Goal: Task Accomplishment & Management: Manage account settings

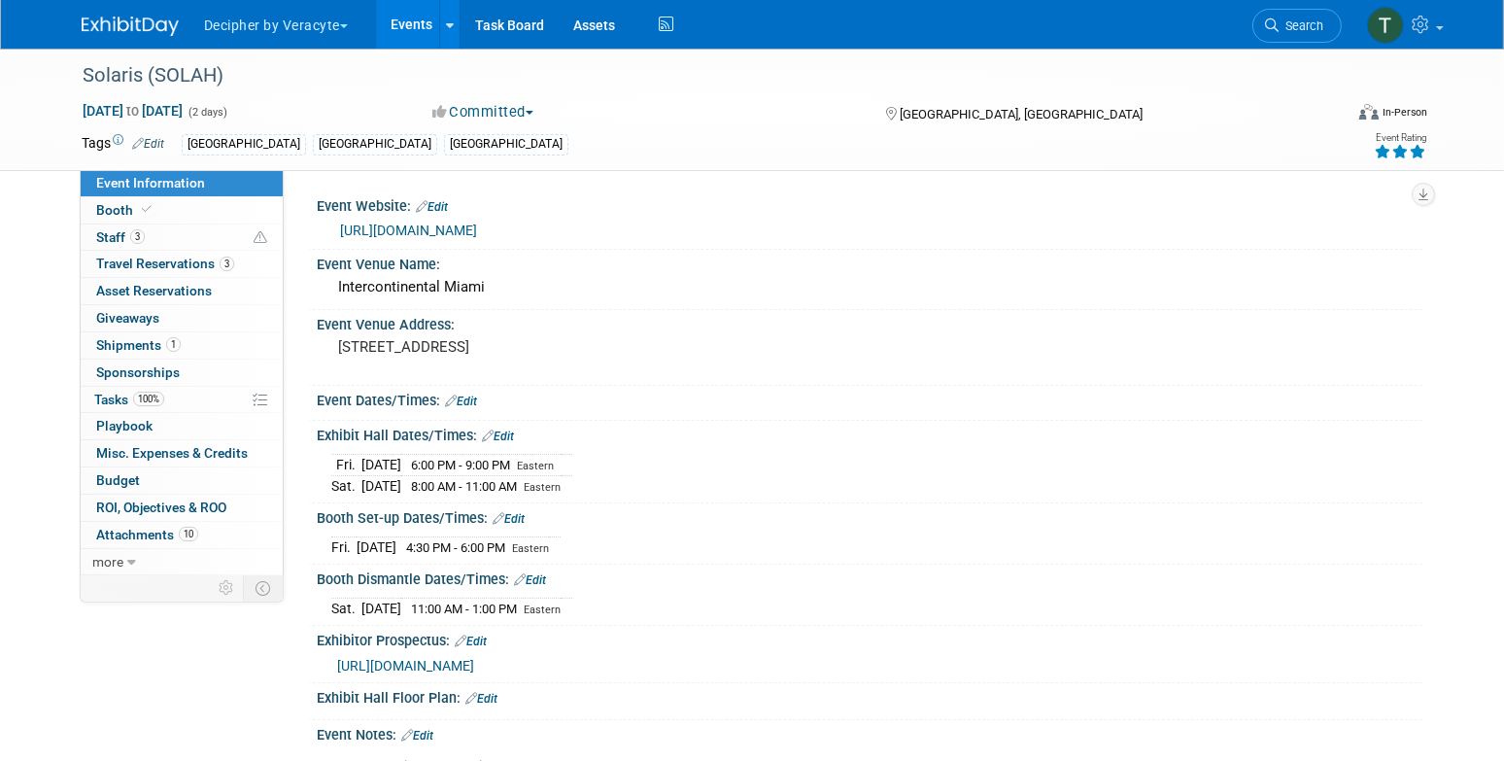
click at [418, 10] on link "Events" at bounding box center [411, 24] width 71 height 49
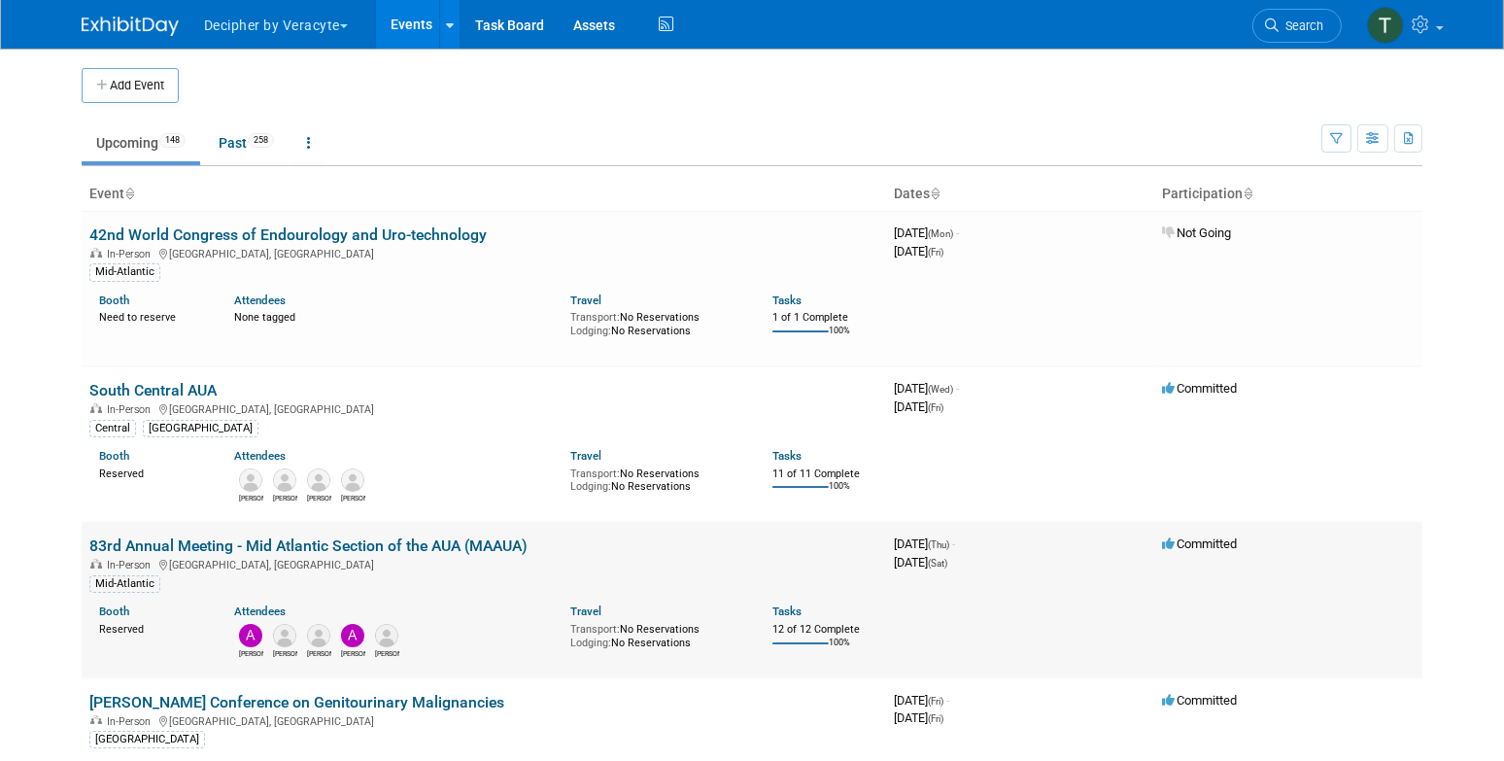
click at [469, 533] on td "83rd Annual Meeting - Mid Atlantic Section of the AUA (MAAUA) In-Person Niagara…" at bounding box center [484, 599] width 804 height 155
click at [470, 540] on link "83rd Annual Meeting - Mid Atlantic Section of the AUA (MAAUA)" at bounding box center [308, 545] width 438 height 18
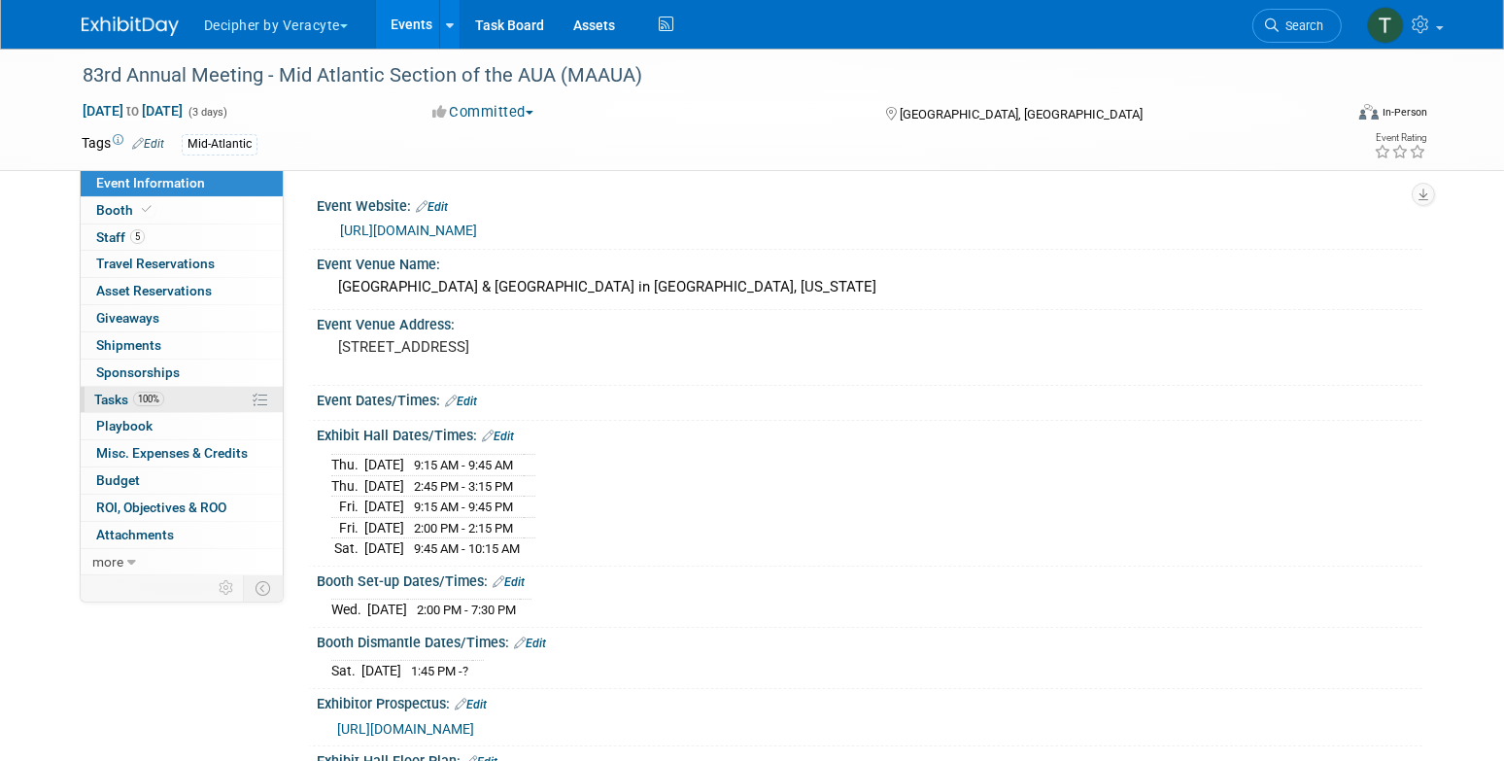
click at [201, 406] on link "100% Tasks 100%" at bounding box center [182, 400] width 202 height 26
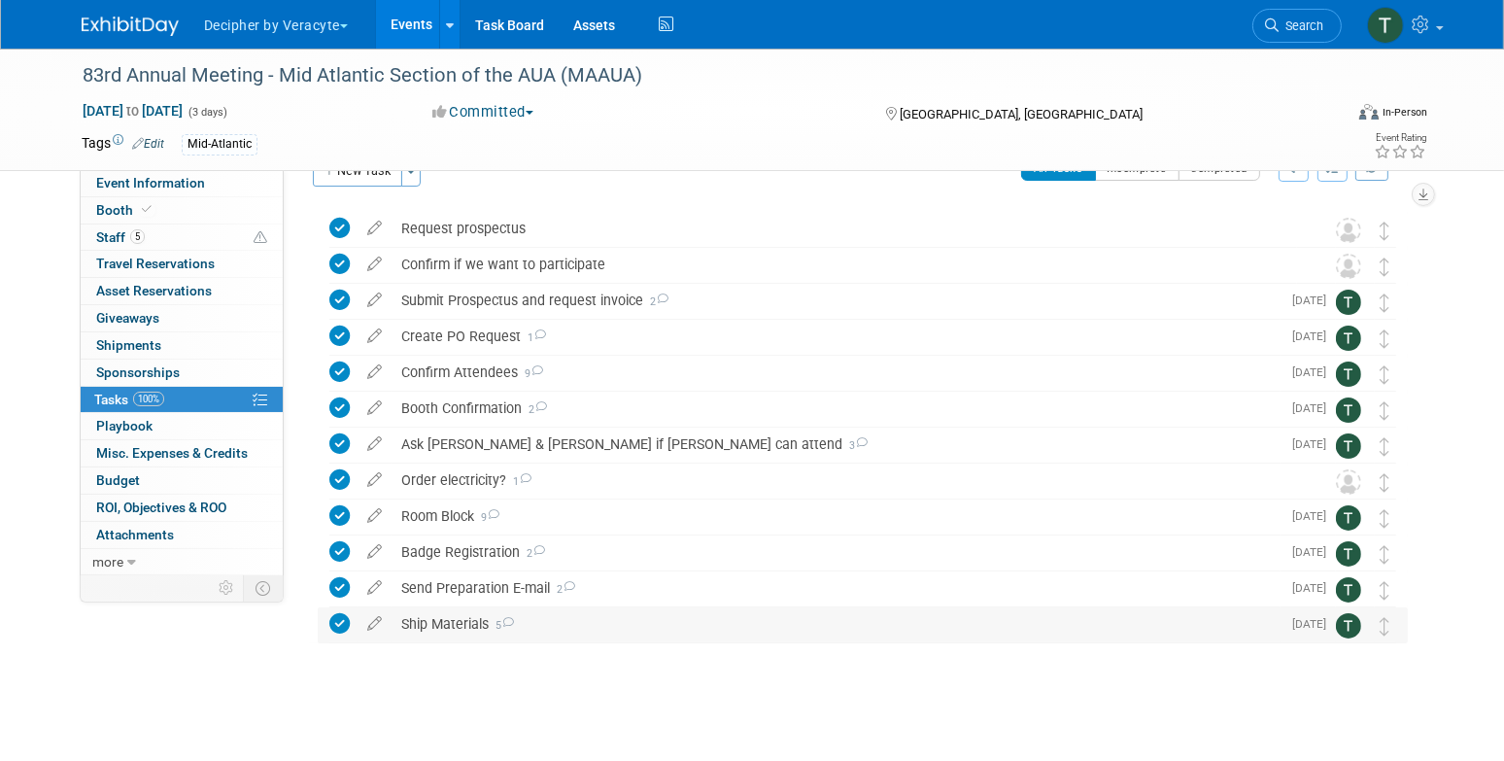
click at [451, 626] on div "Ship Materials 5" at bounding box center [836, 623] width 889 height 33
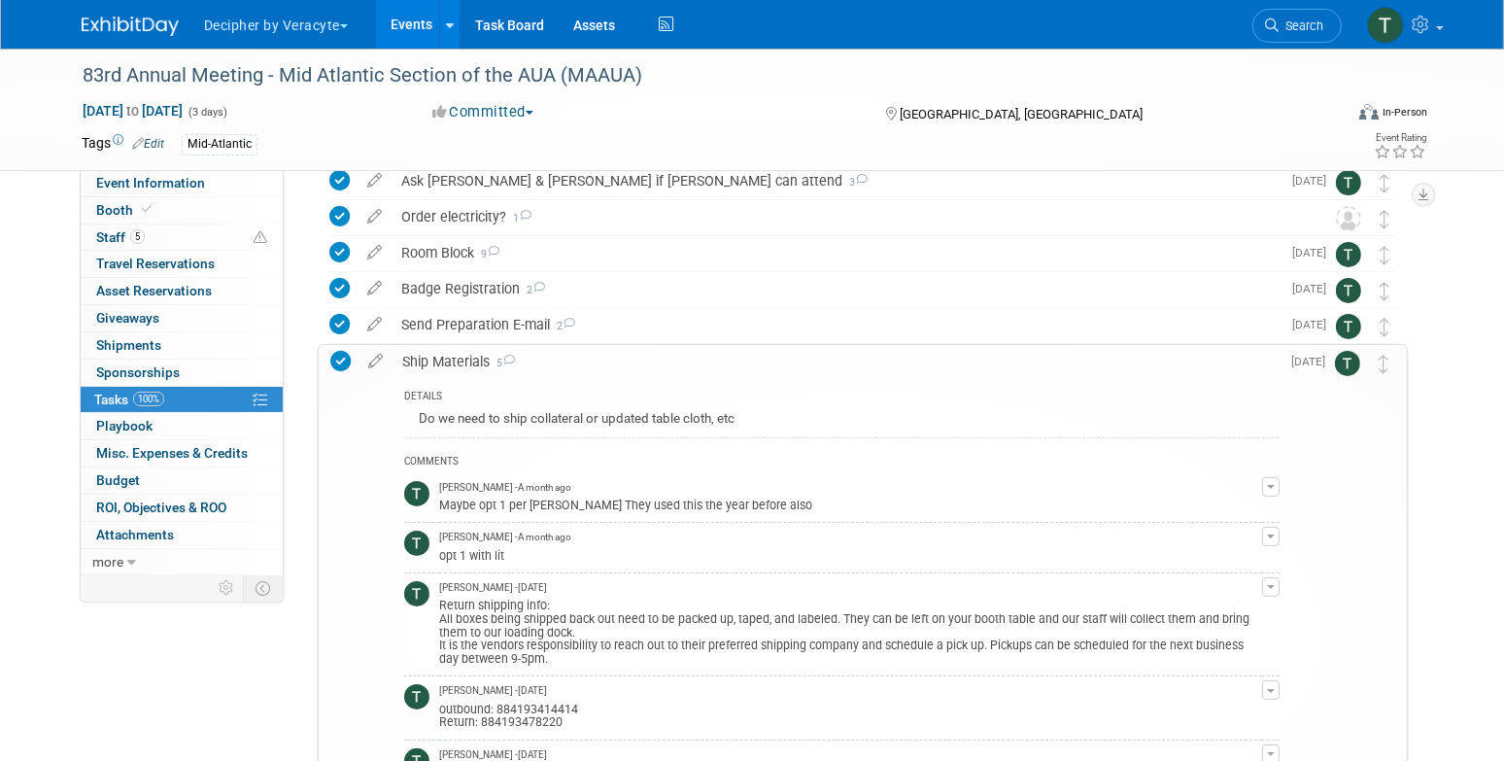
scroll to position [306, 0]
click at [543, 709] on div "outbound: 884193414414 Return: 884193478220" at bounding box center [850, 712] width 823 height 31
copy div "884193414414"
click at [428, 22] on link "Events" at bounding box center [411, 24] width 71 height 49
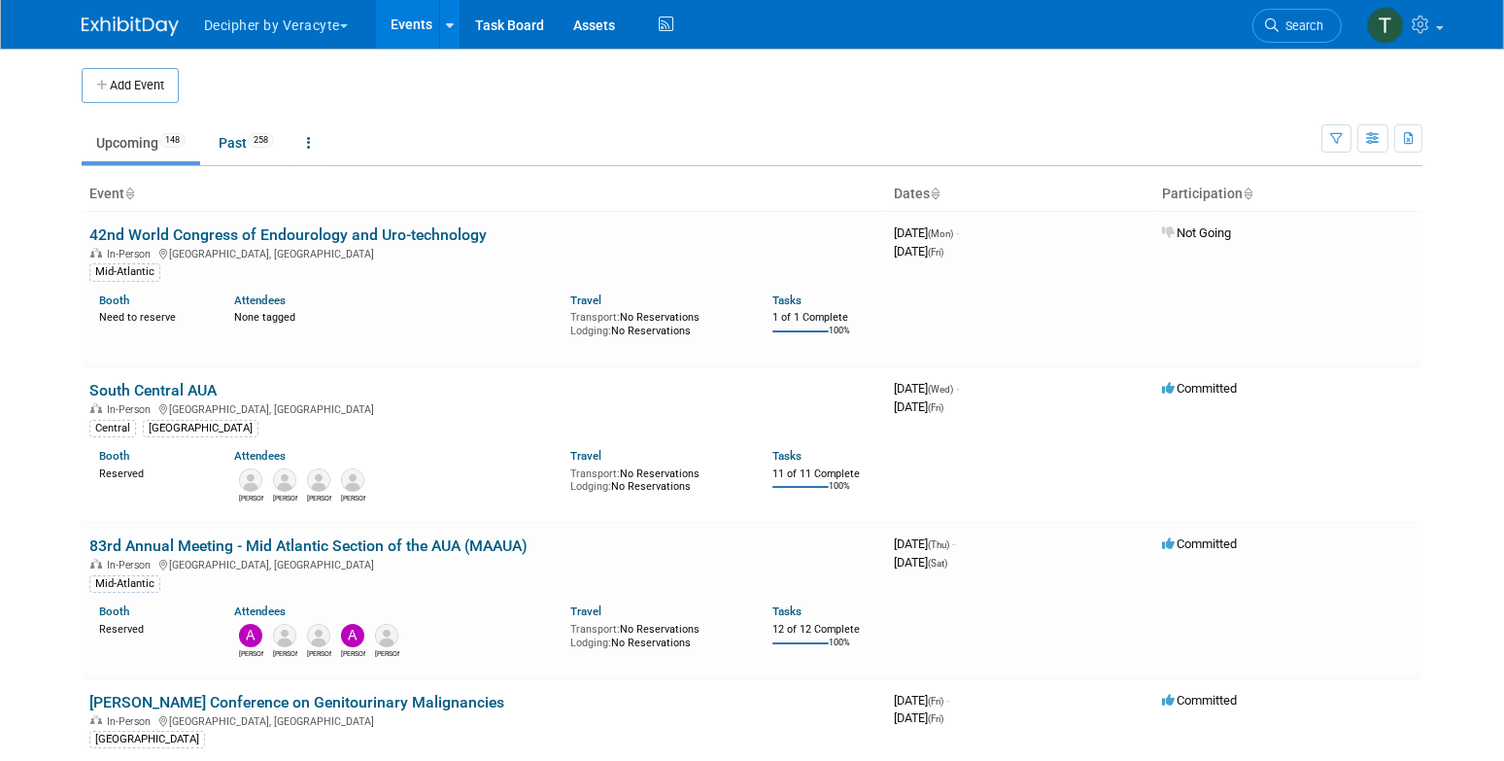
scroll to position [14179, 0]
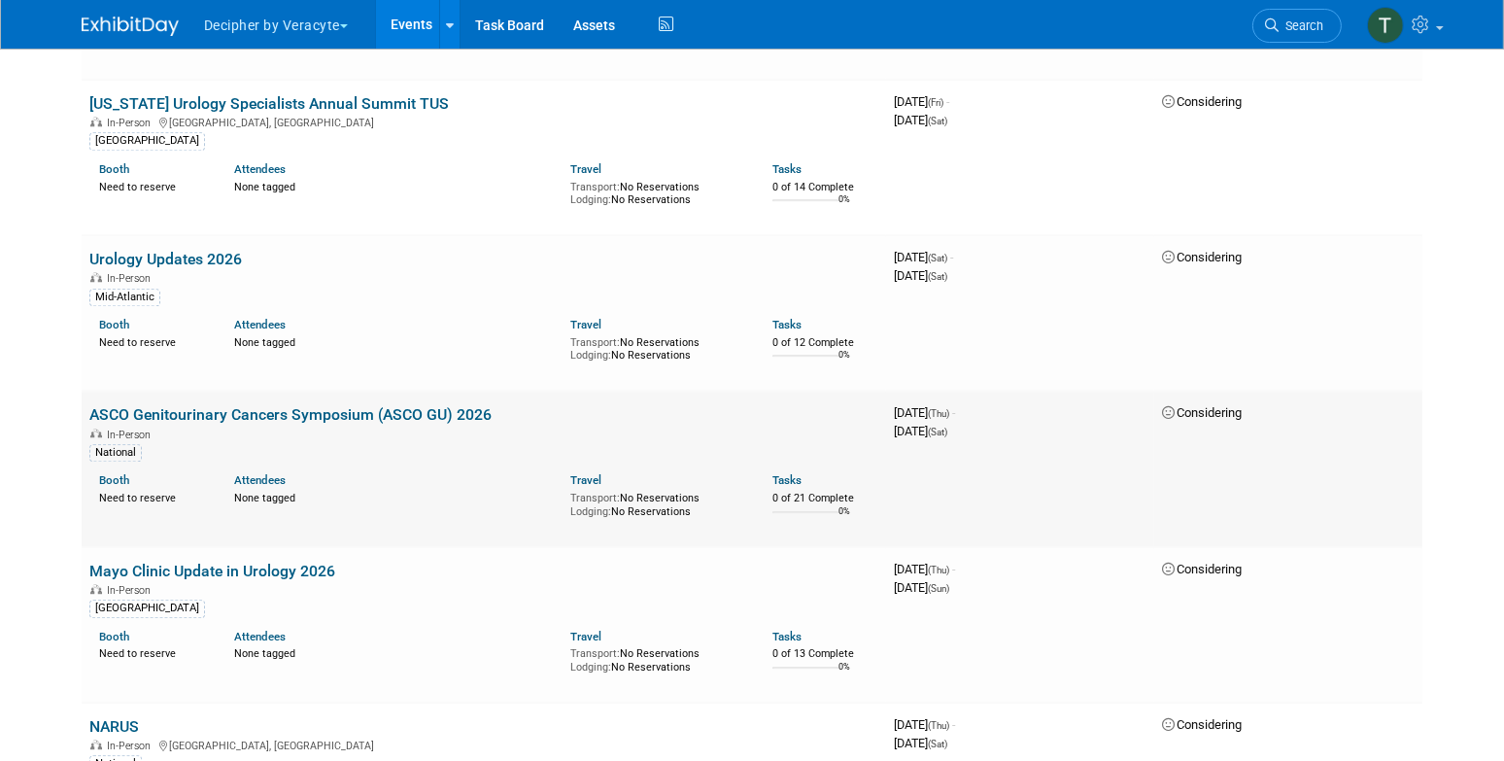
click at [424, 405] on link "ASCO Genitourinary Cancers Symposium (ASCO GU) 2026" at bounding box center [290, 414] width 402 height 18
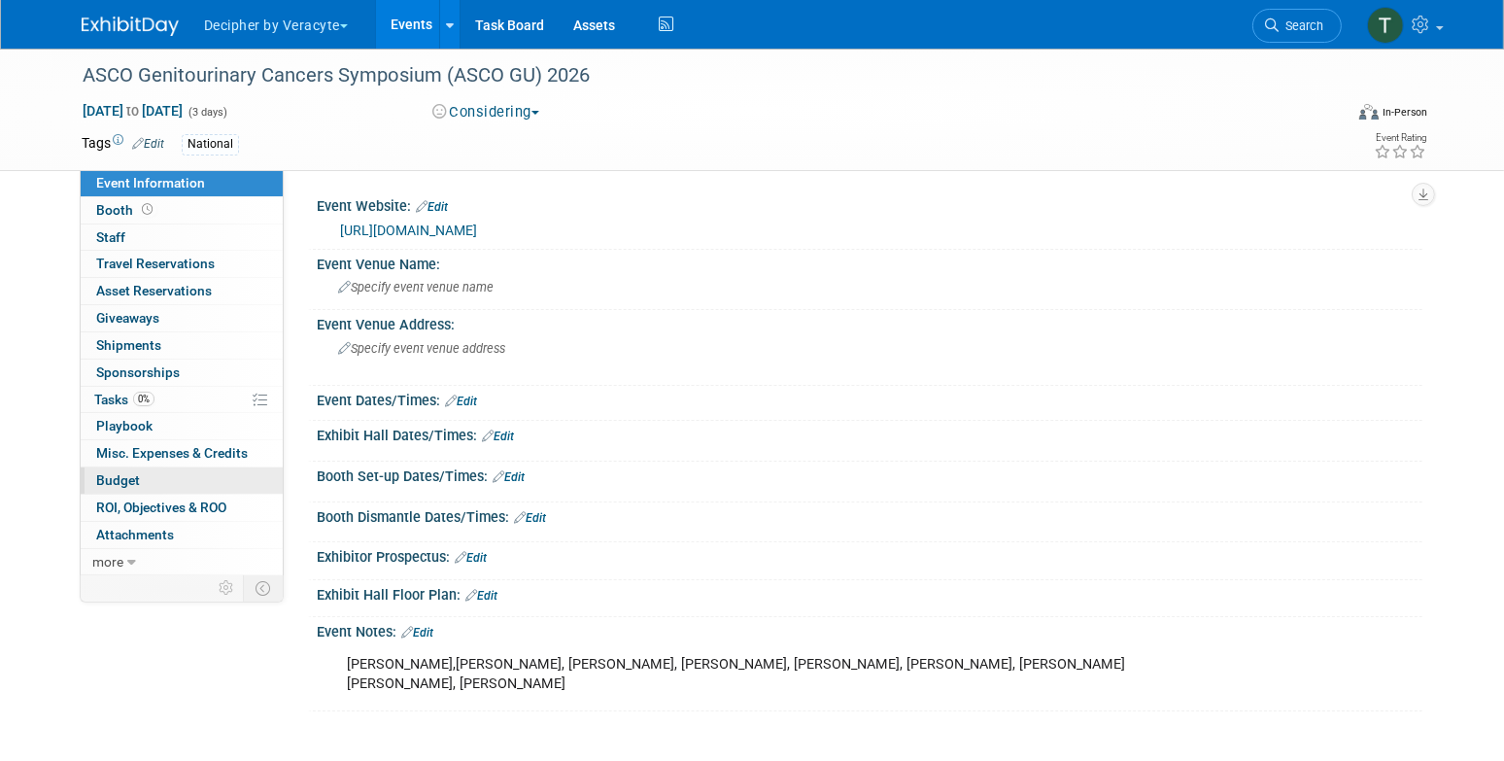
click at [173, 481] on link "Budget" at bounding box center [182, 480] width 202 height 26
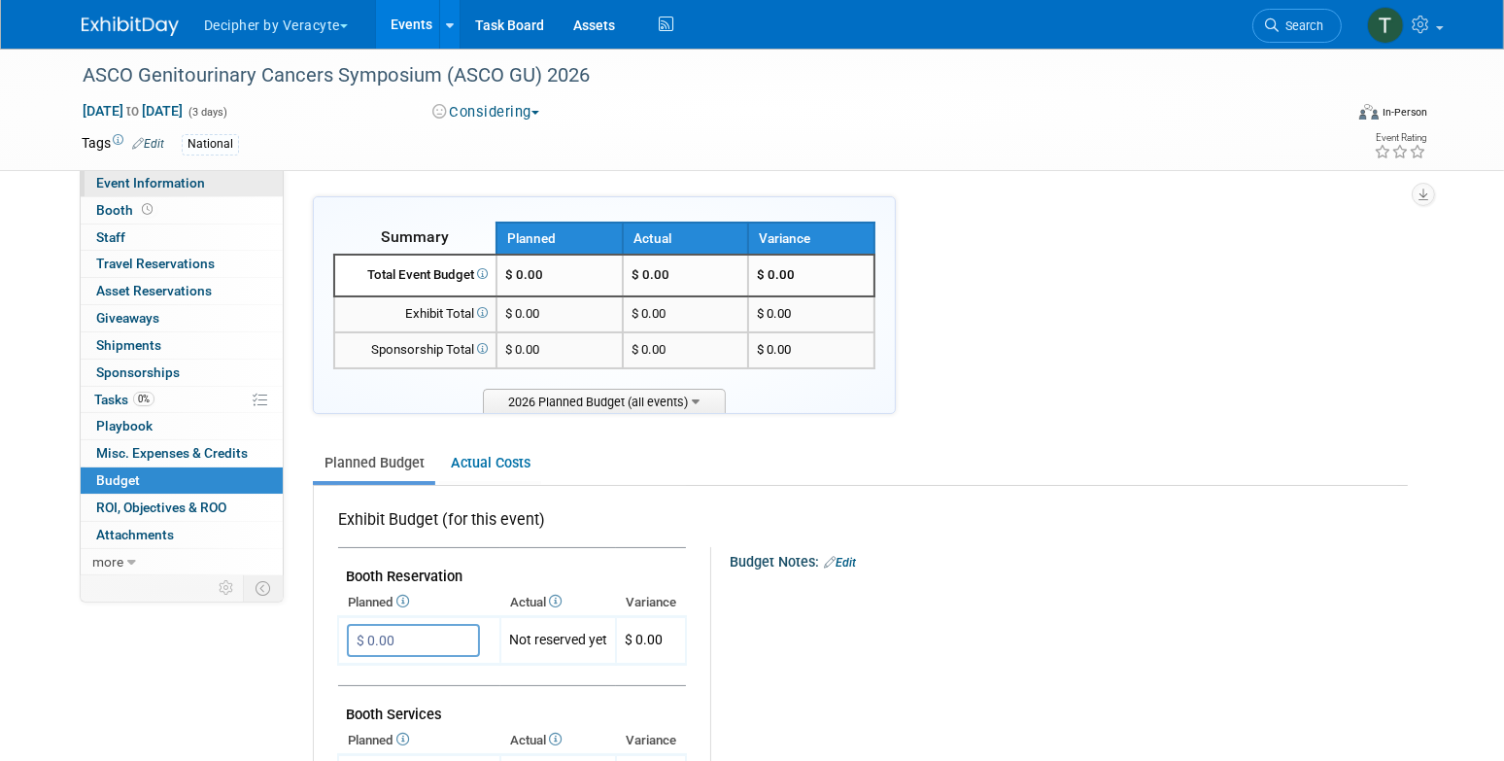
click at [185, 195] on link "Event Information" at bounding box center [182, 183] width 202 height 26
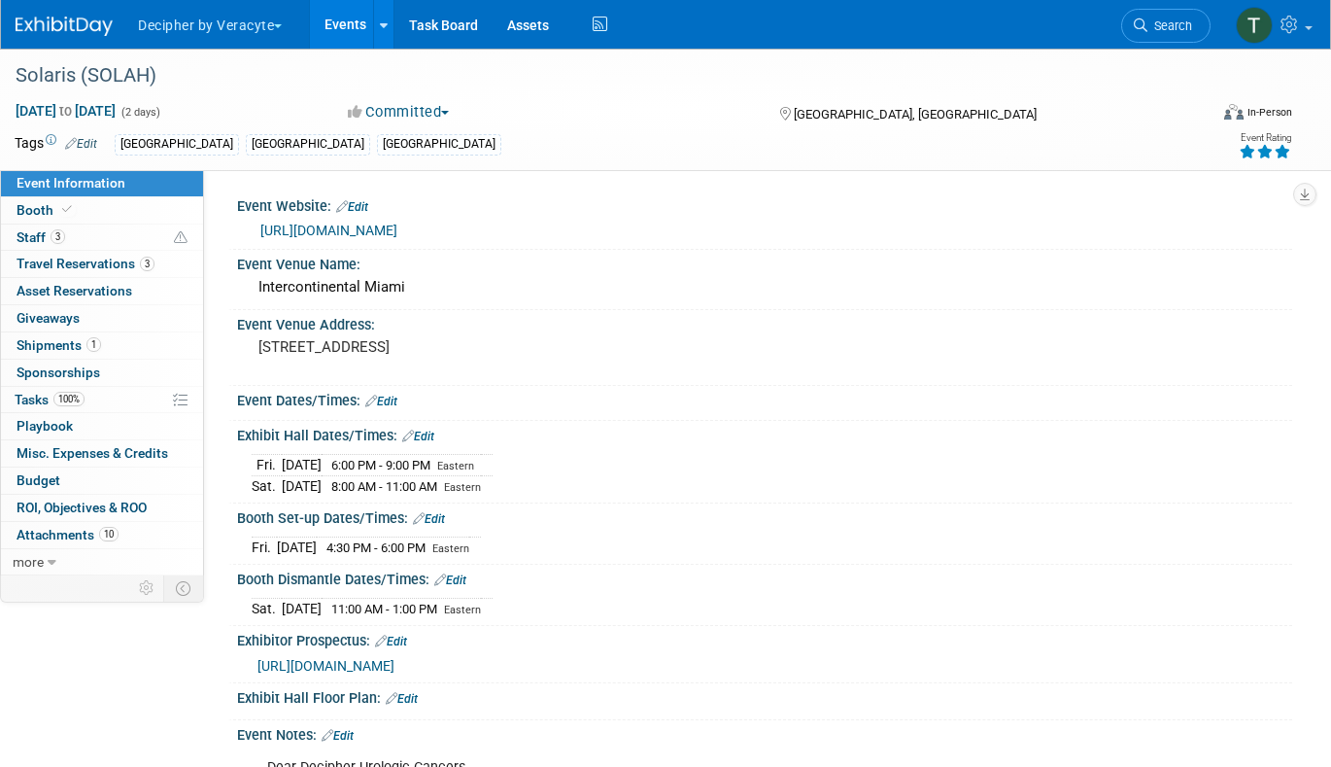
click at [345, 44] on link "Events" at bounding box center [345, 24] width 71 height 49
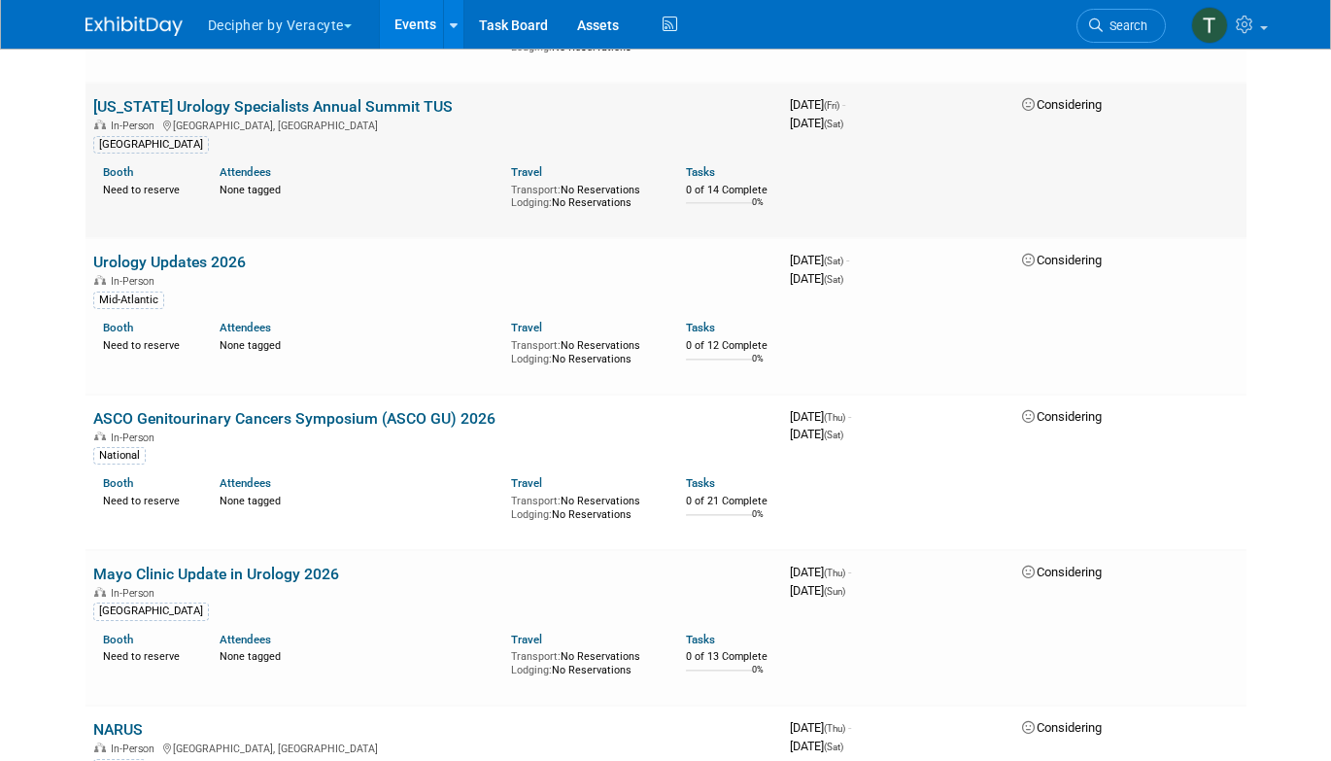
scroll to position [2438, 0]
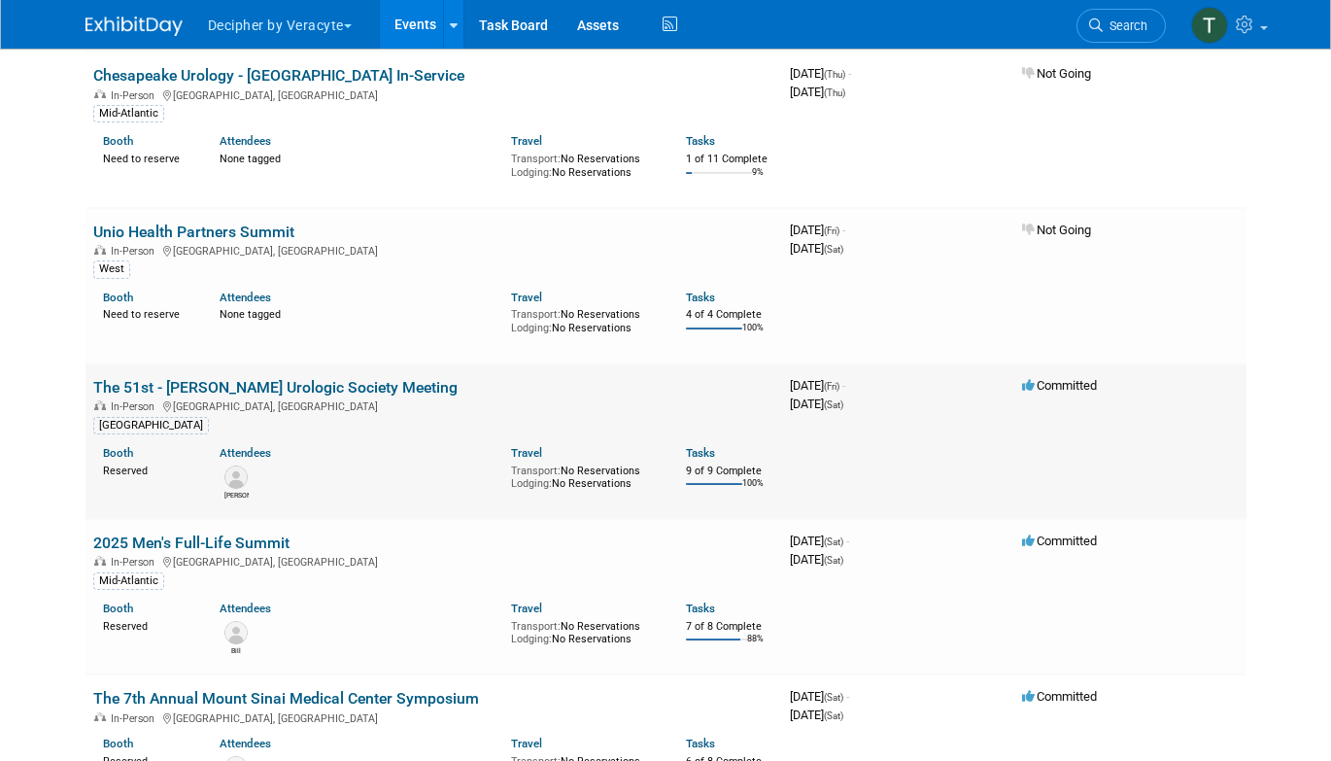
click at [342, 378] on link "The 51st - [PERSON_NAME] Urologic Society Meeting" at bounding box center [275, 387] width 364 height 18
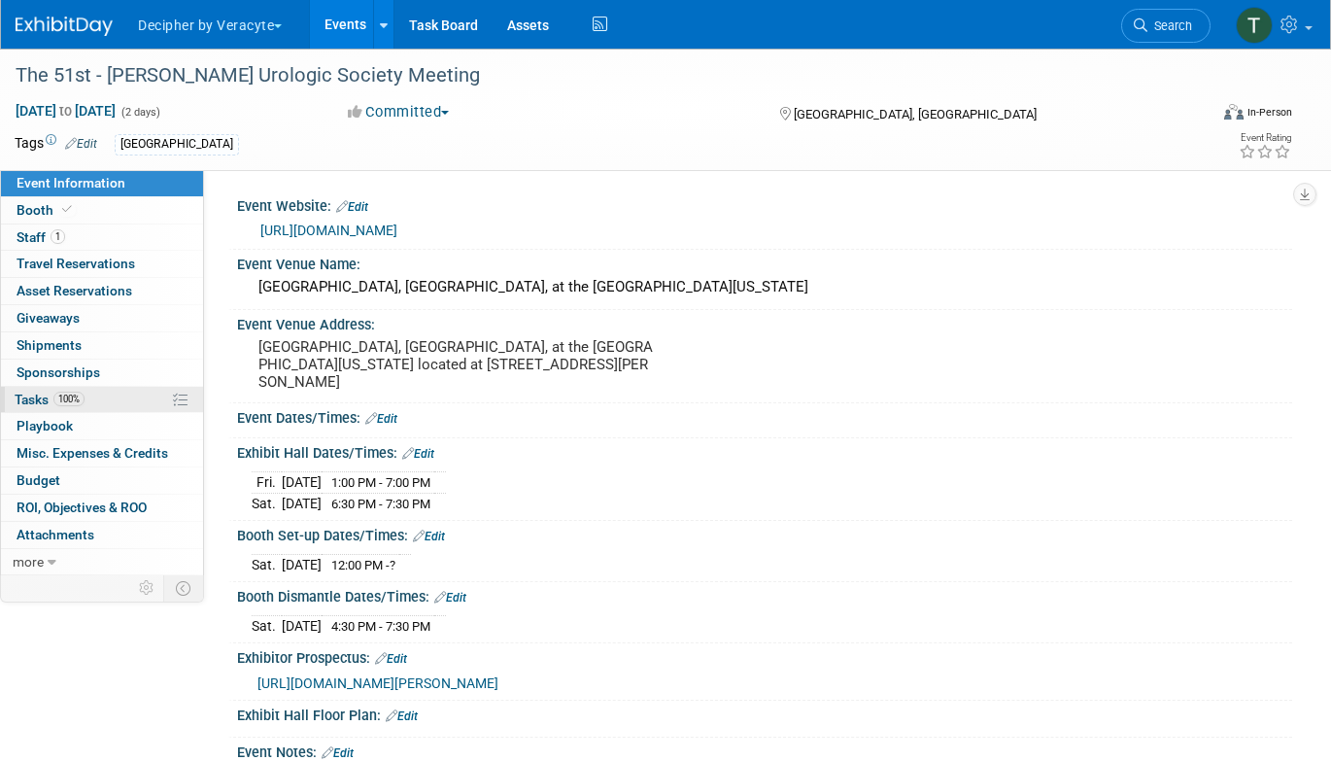
click at [114, 402] on link "100% Tasks 100%" at bounding box center [102, 400] width 202 height 26
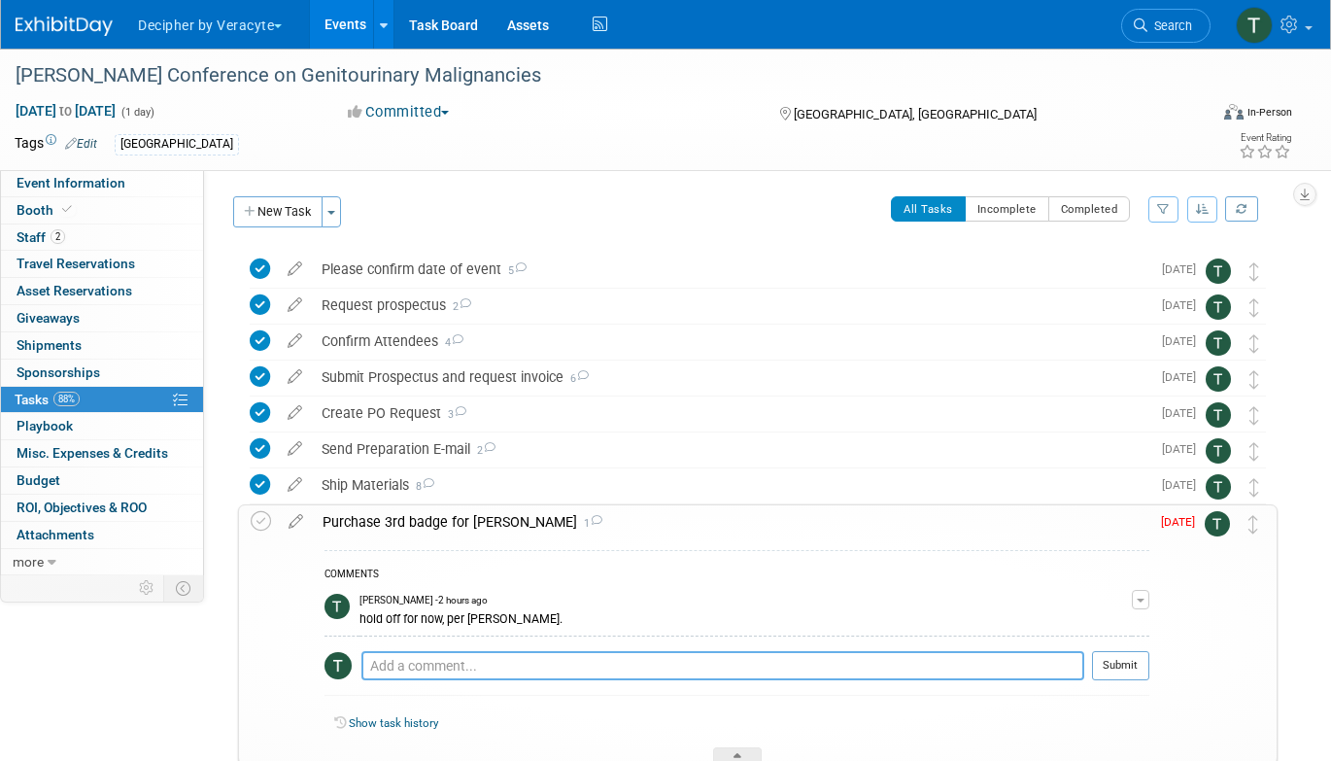
click at [445, 657] on textarea at bounding box center [722, 665] width 723 height 29
click at [260, 528] on icon at bounding box center [261, 521] width 20 height 20
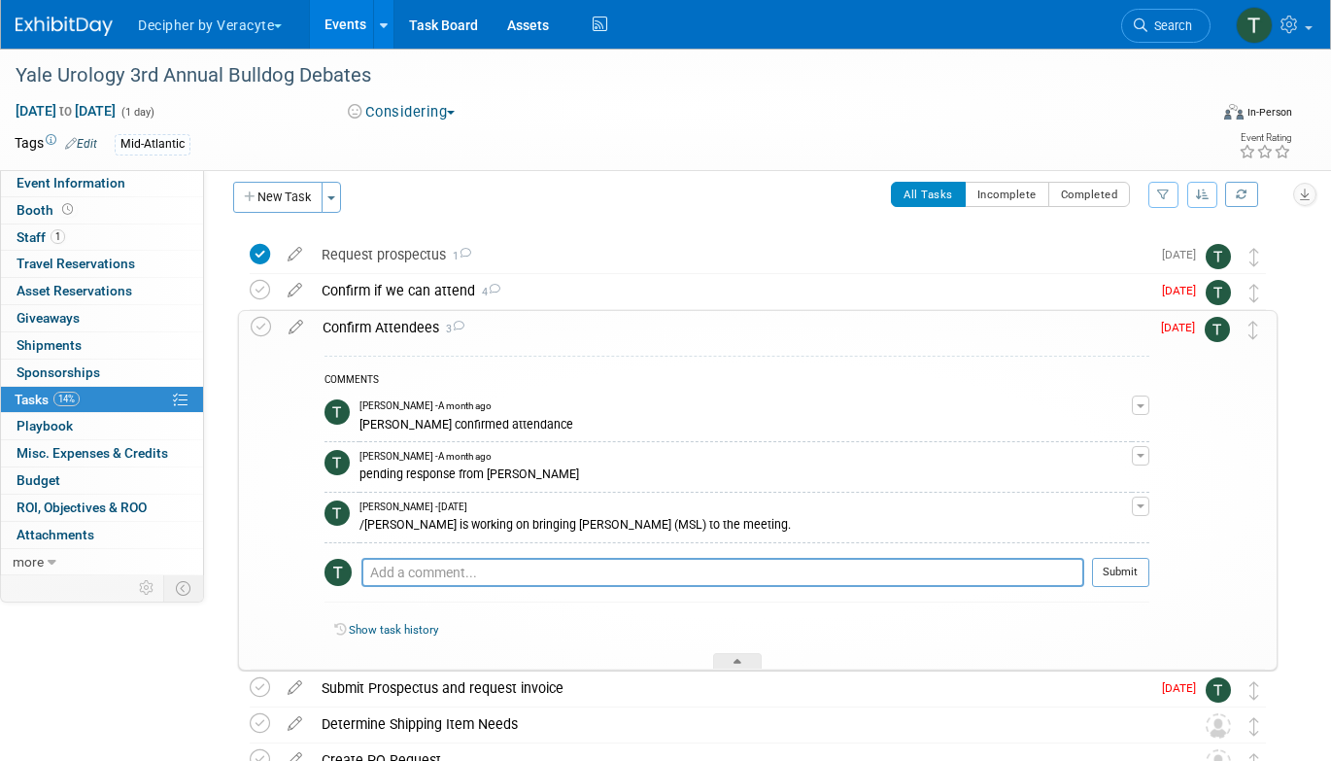
scroll to position [22, 0]
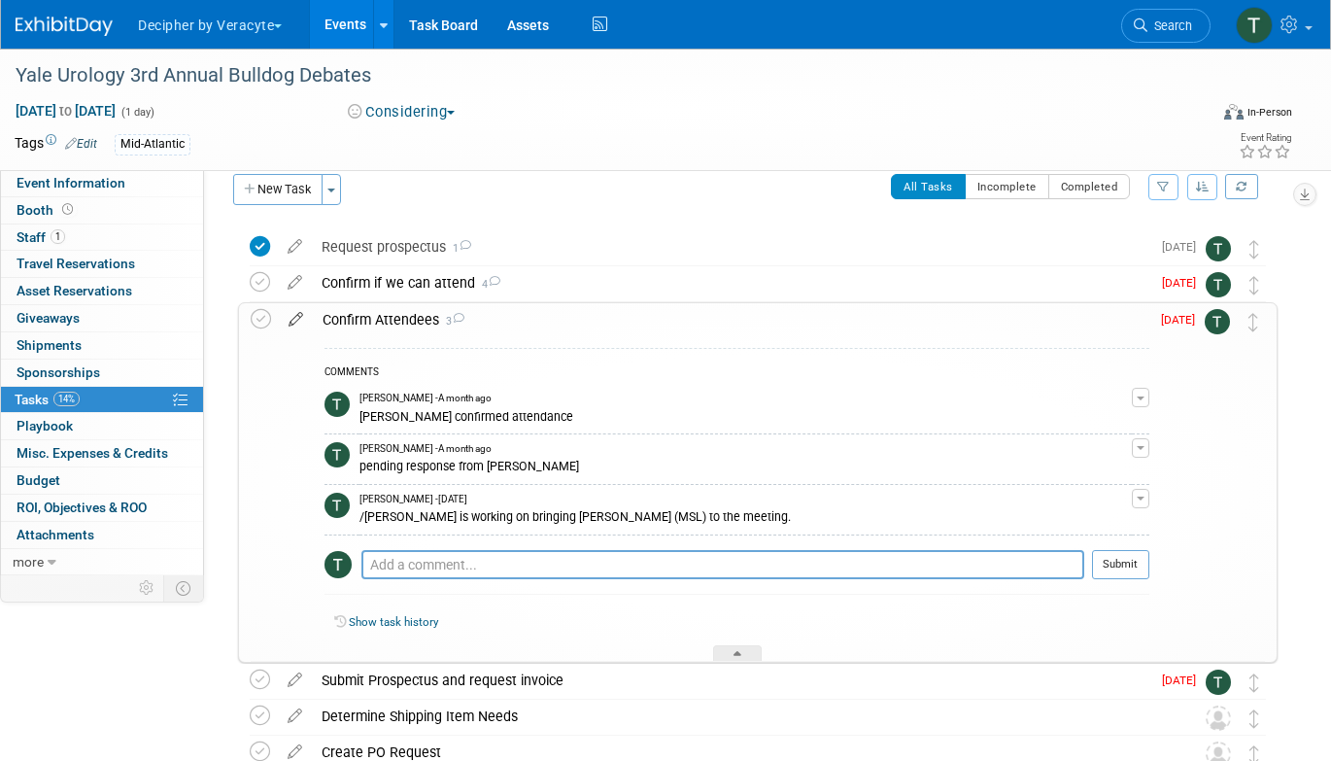
click at [295, 316] on icon at bounding box center [296, 315] width 34 height 24
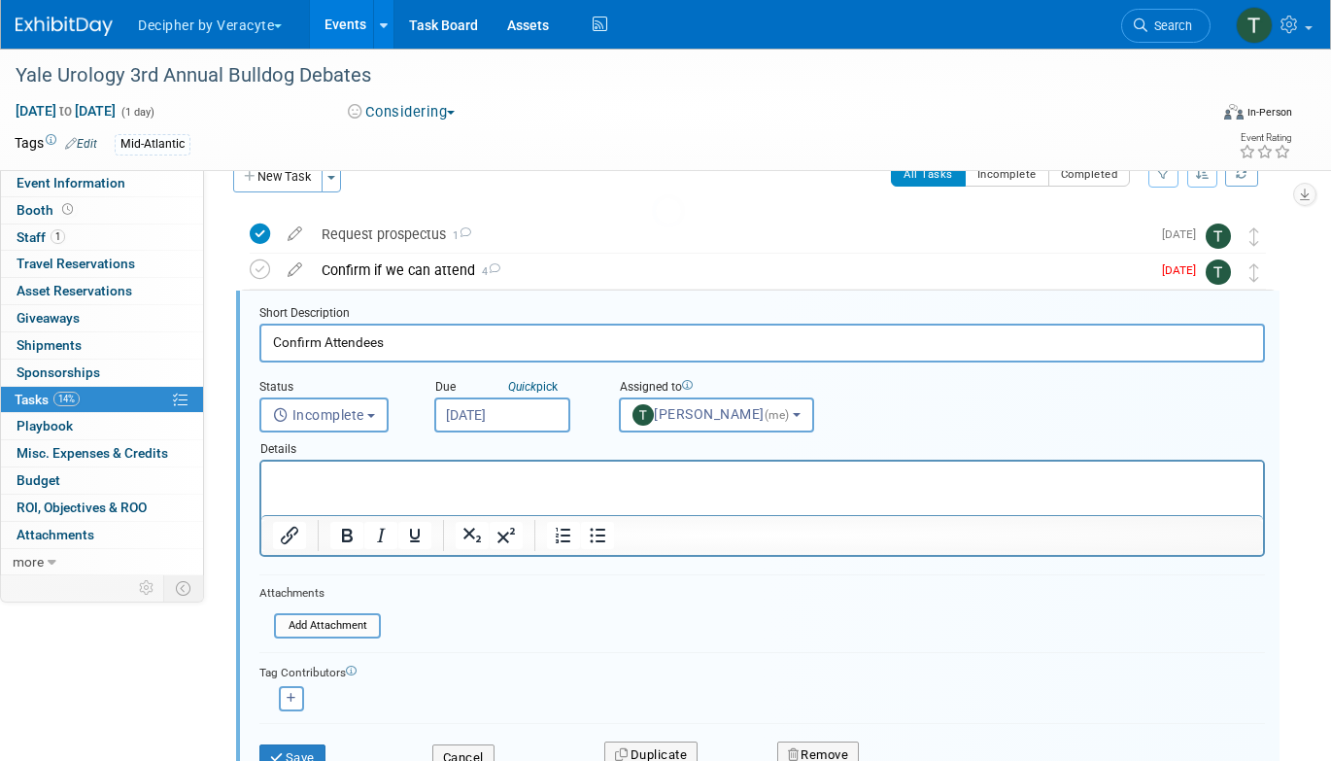
scroll to position [40, 0]
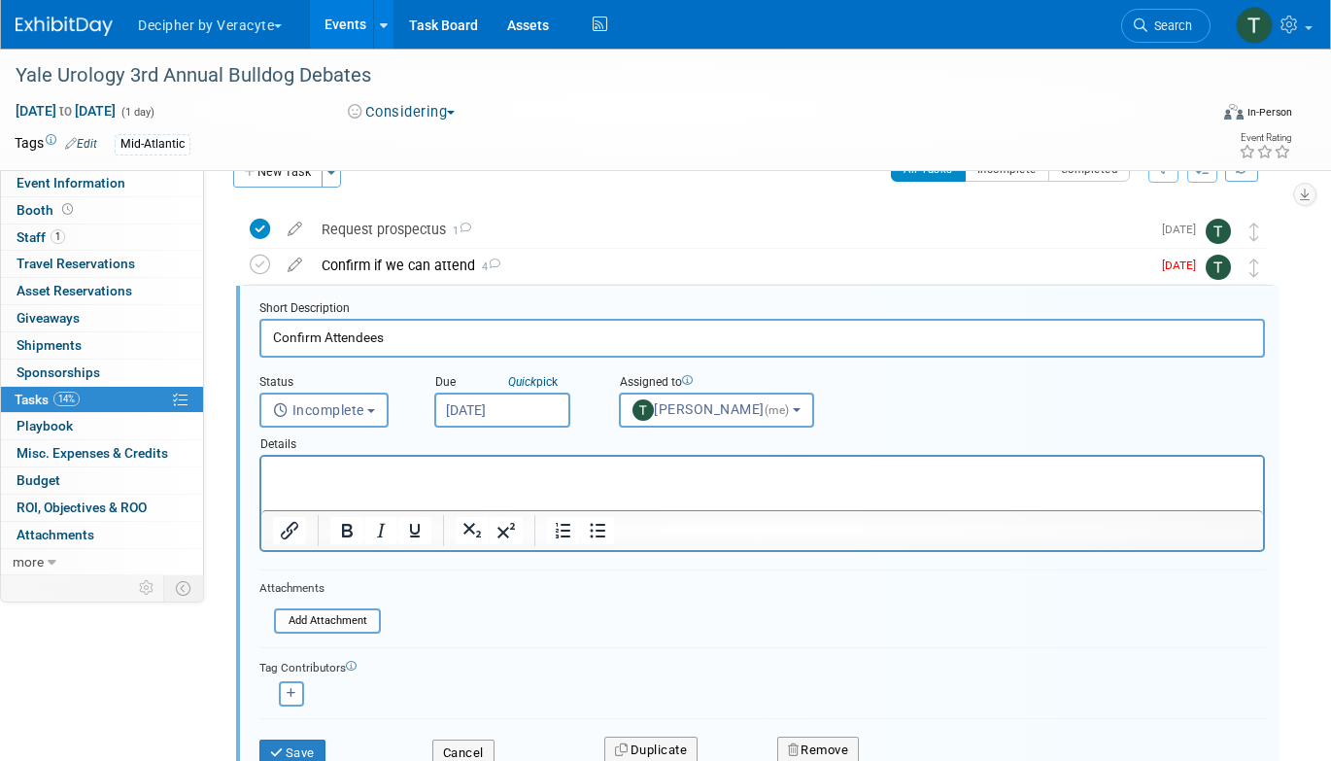
click at [519, 441] on div "Details" at bounding box center [762, 440] width 1006 height 27
click at [519, 412] on input "[DATE]" at bounding box center [502, 409] width 136 height 35
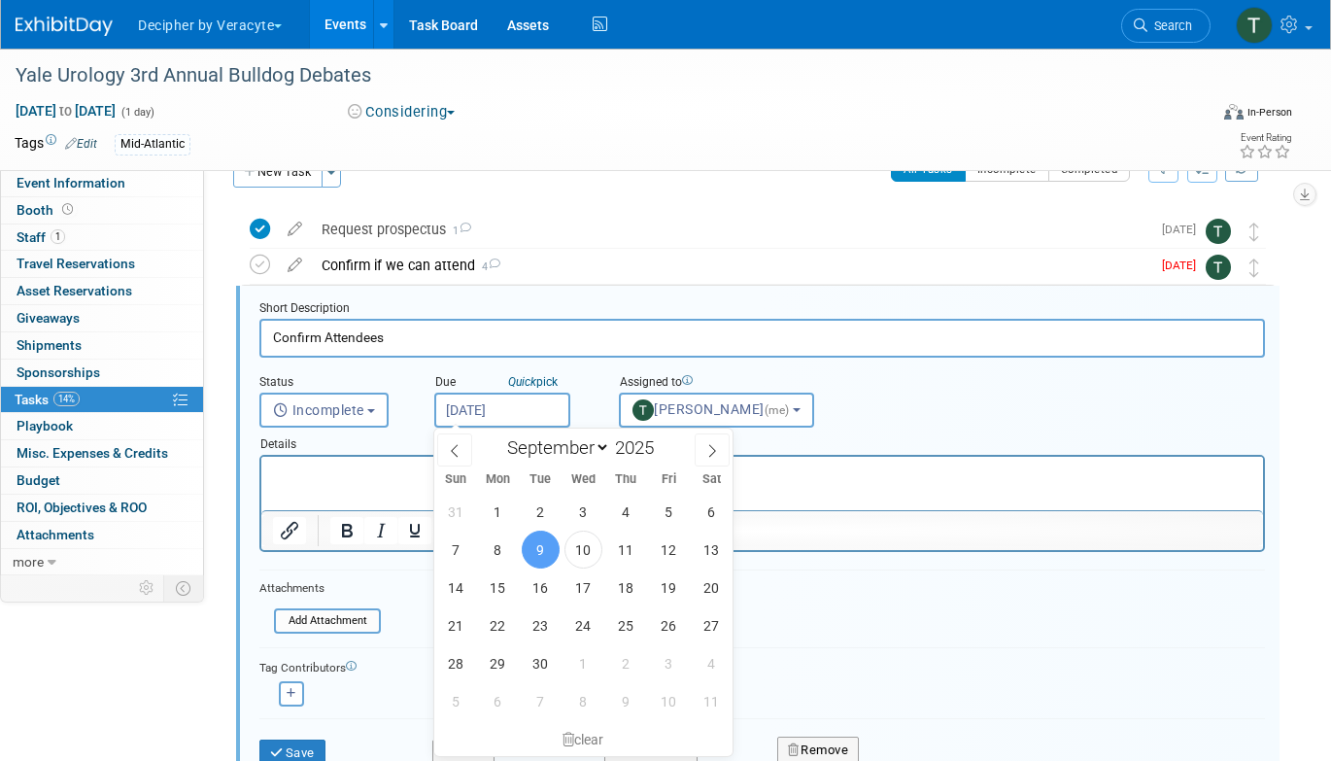
click at [514, 597] on div "31 1 2 3 4 5 6 7 8 9 10 11 12 13 14 15 16 17 18 19 20 21 22 23 24 25 26 27 28 2…" at bounding box center [583, 606] width 299 height 227
click at [668, 585] on span "19" at bounding box center [669, 587] width 38 height 38
type input "[DATE]"
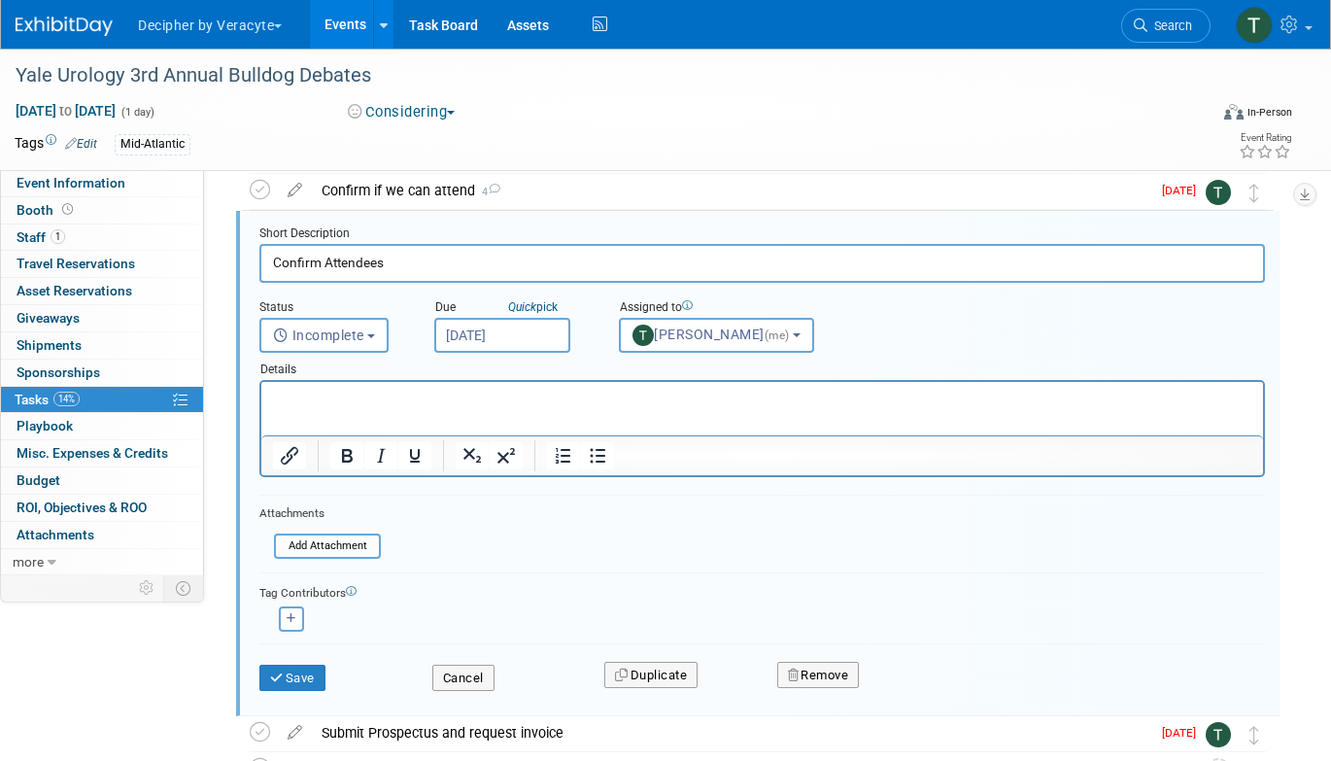
scroll to position [143, 0]
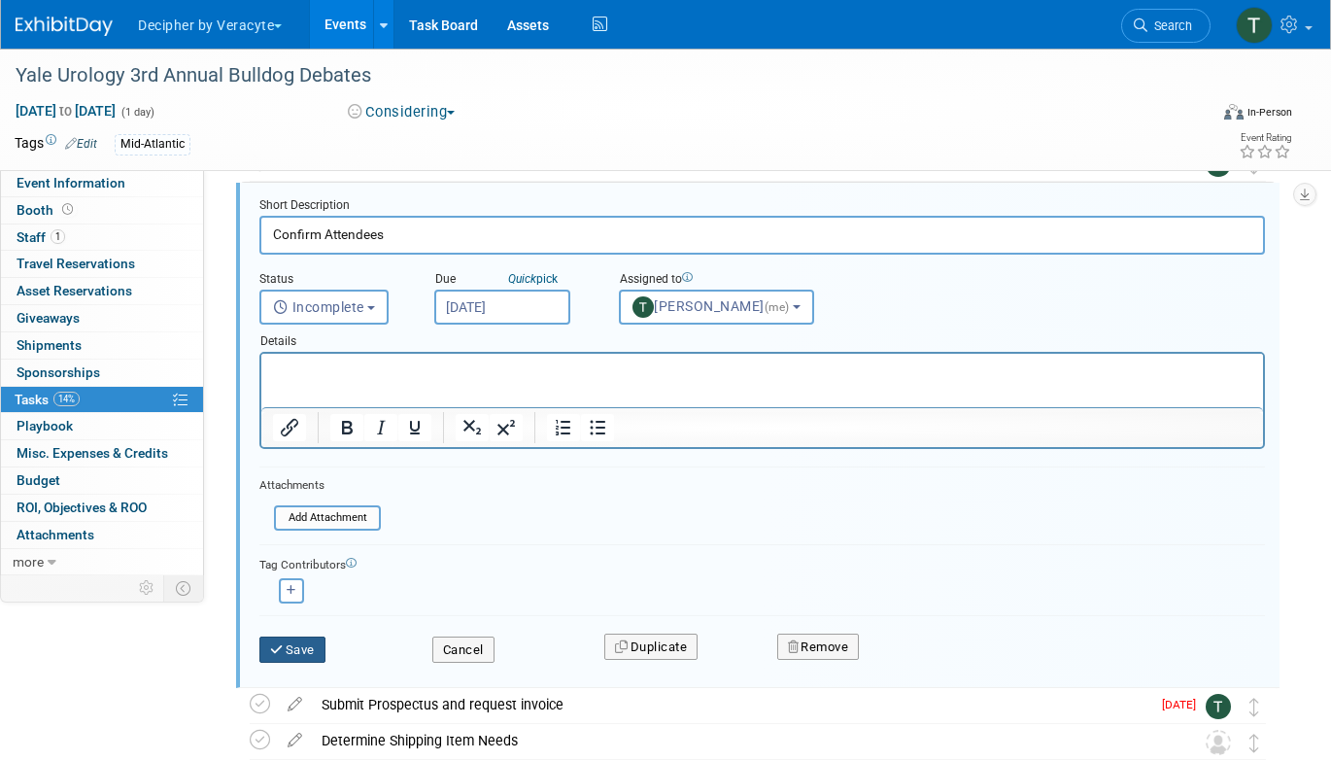
click at [313, 651] on button "Save" at bounding box center [292, 649] width 66 height 27
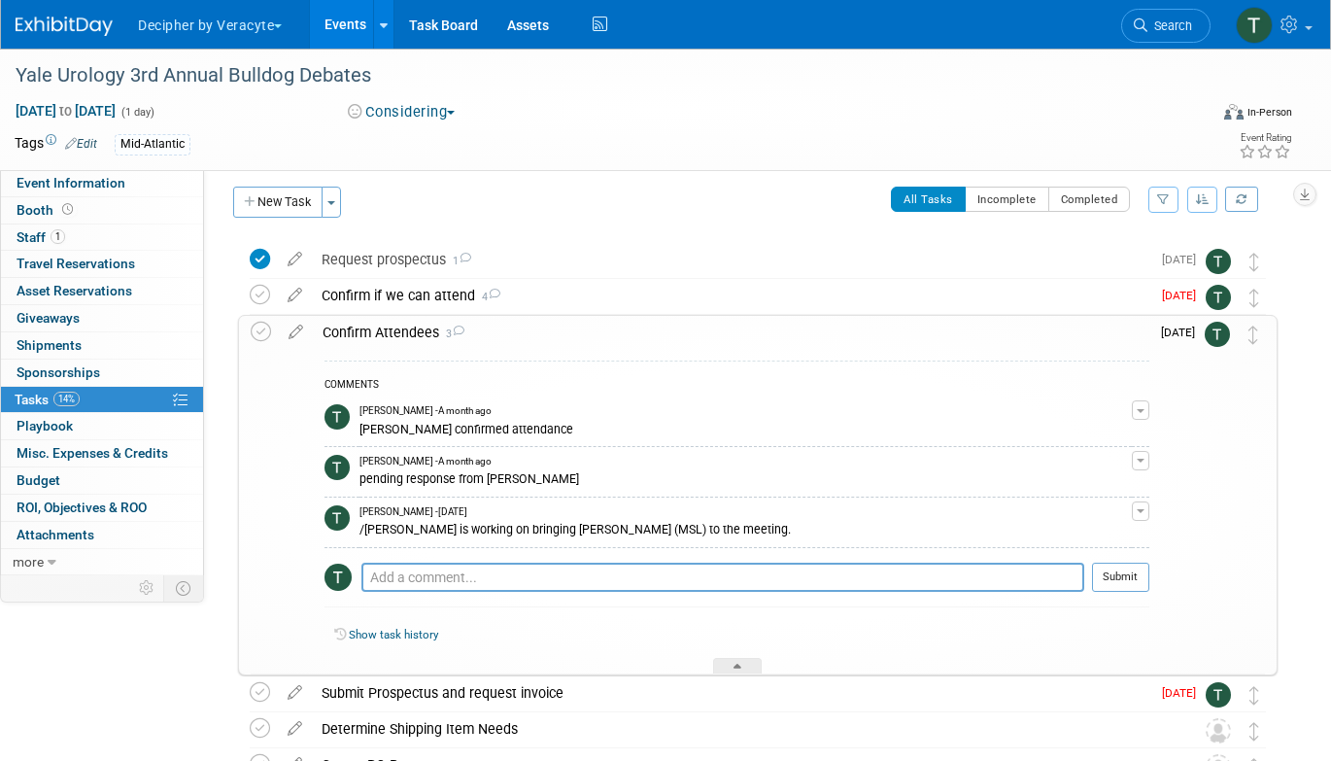
scroll to position [0, 0]
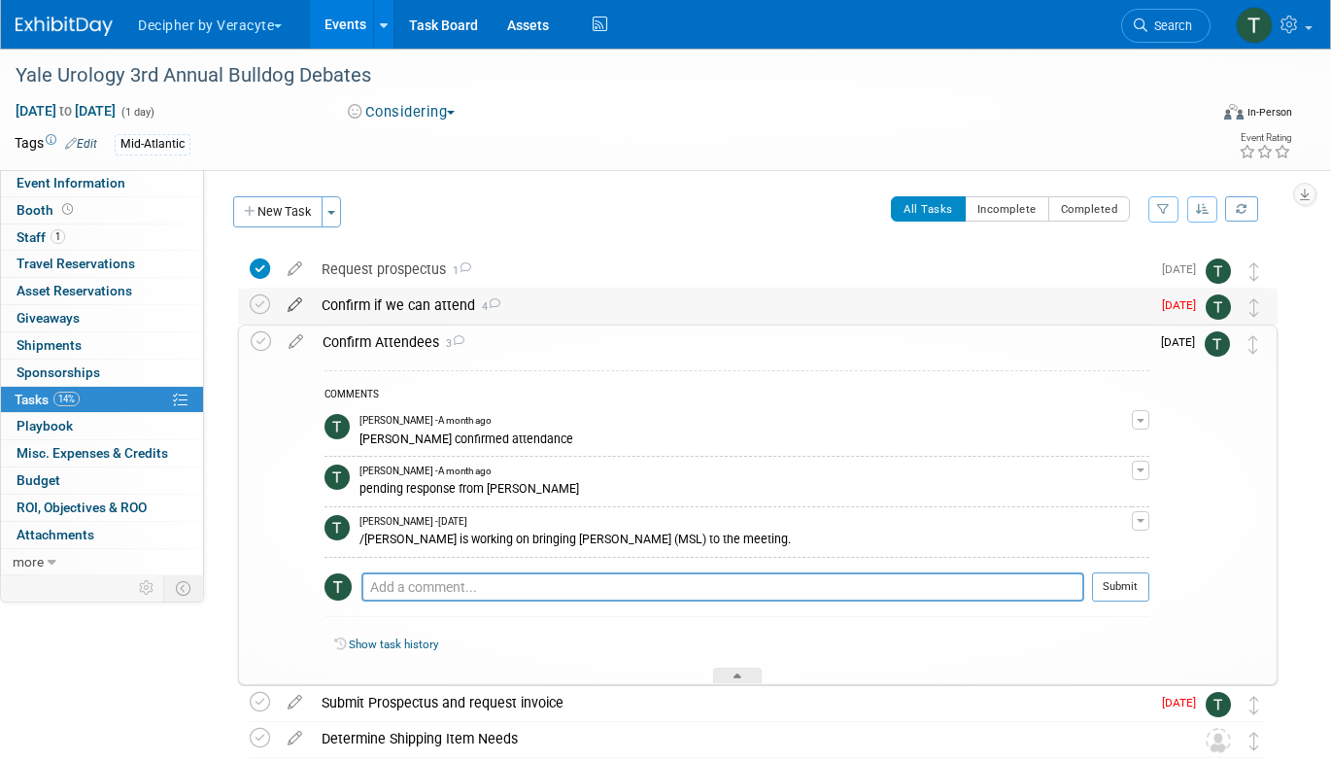
click at [292, 300] on icon at bounding box center [295, 301] width 34 height 24
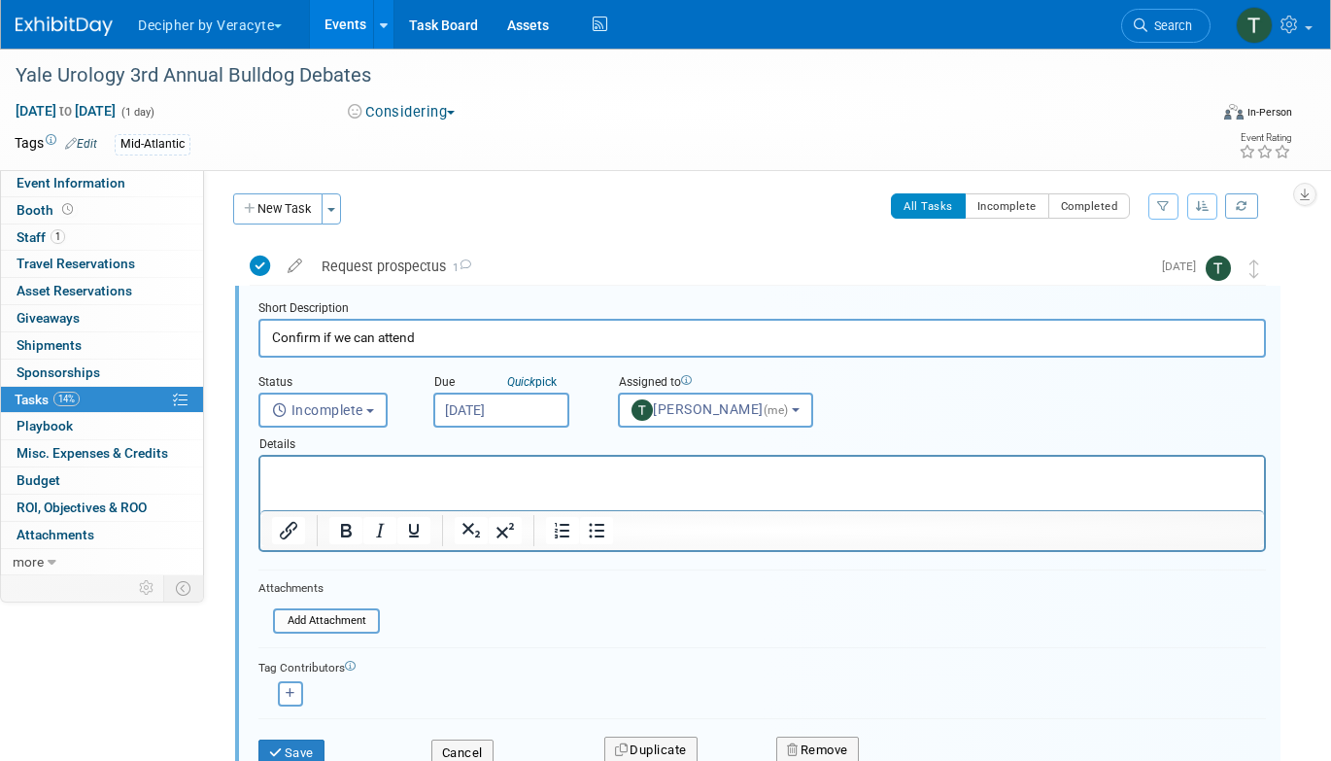
scroll to position [3, 0]
click at [490, 407] on input "[DATE]" at bounding box center [501, 409] width 136 height 35
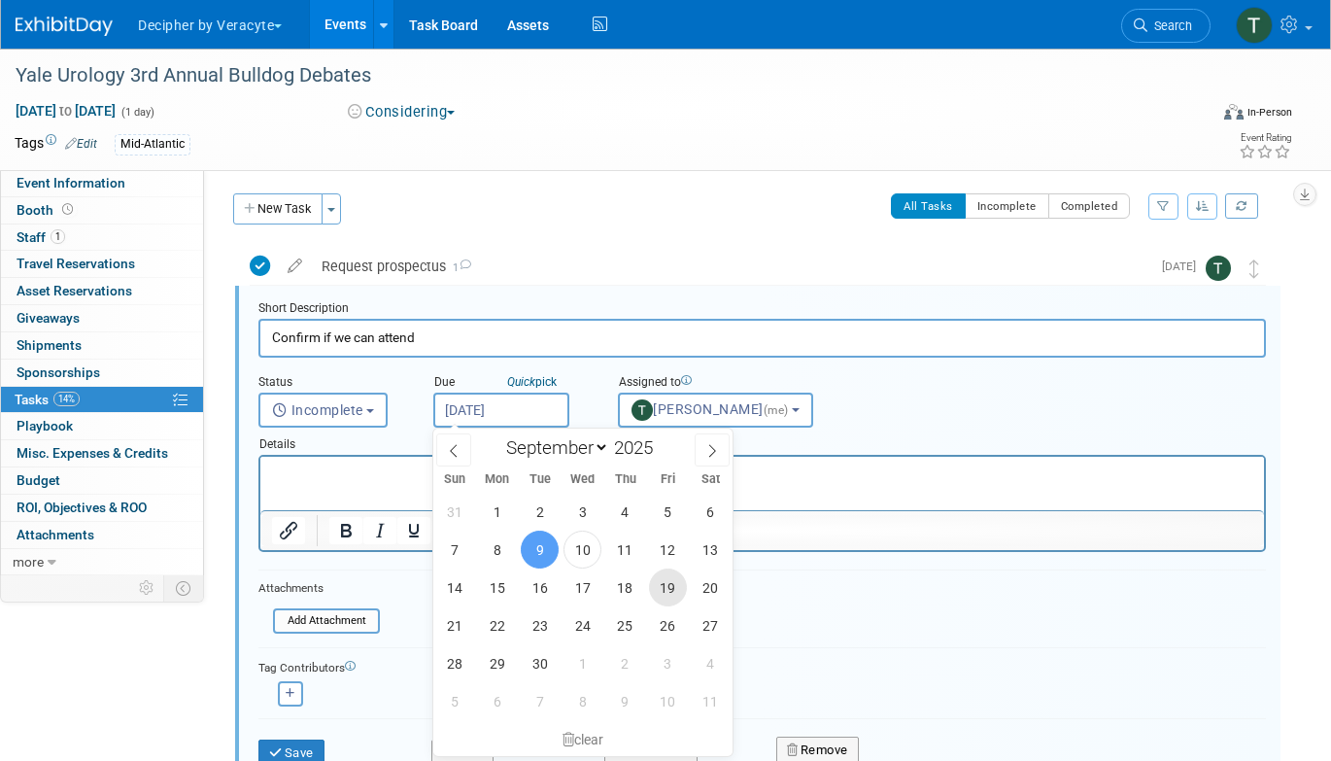
click at [669, 582] on span "19" at bounding box center [668, 587] width 38 height 38
type input "[DATE]"
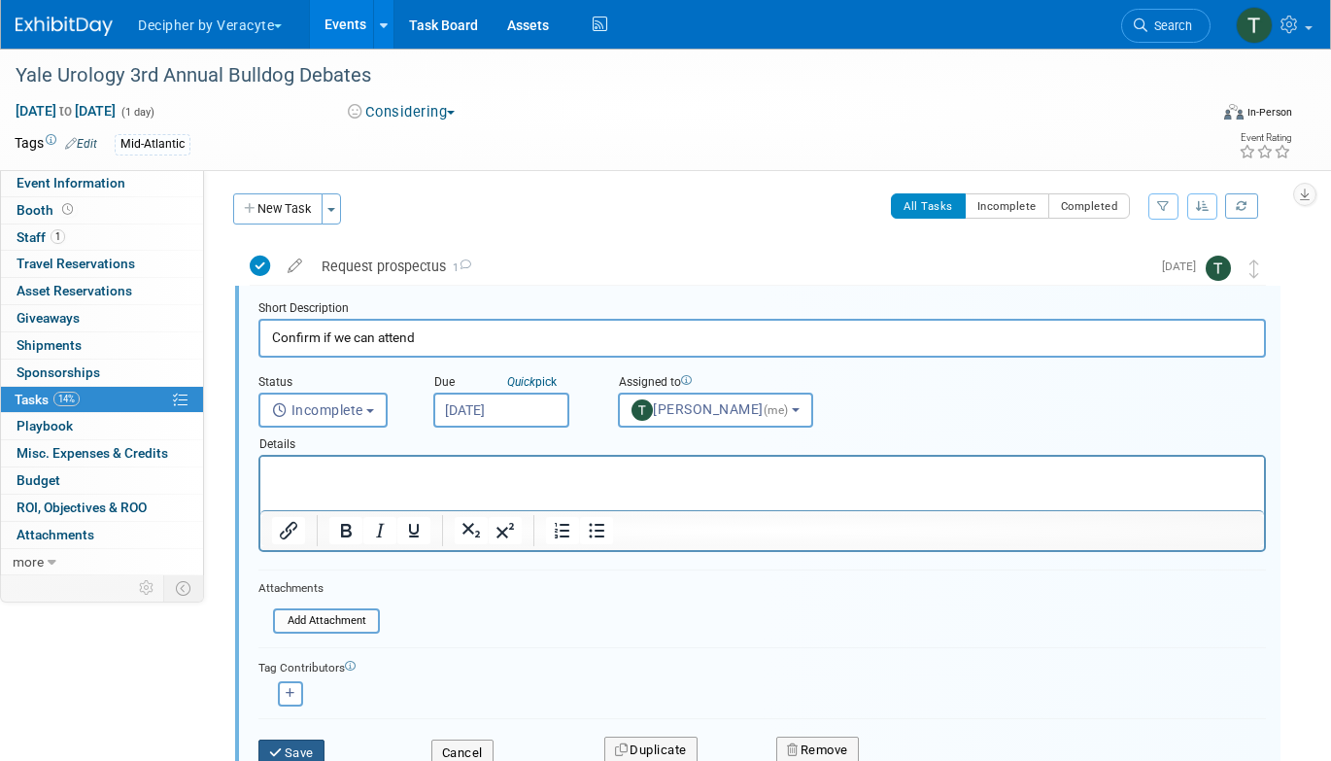
click at [291, 754] on button "Save" at bounding box center [291, 752] width 66 height 27
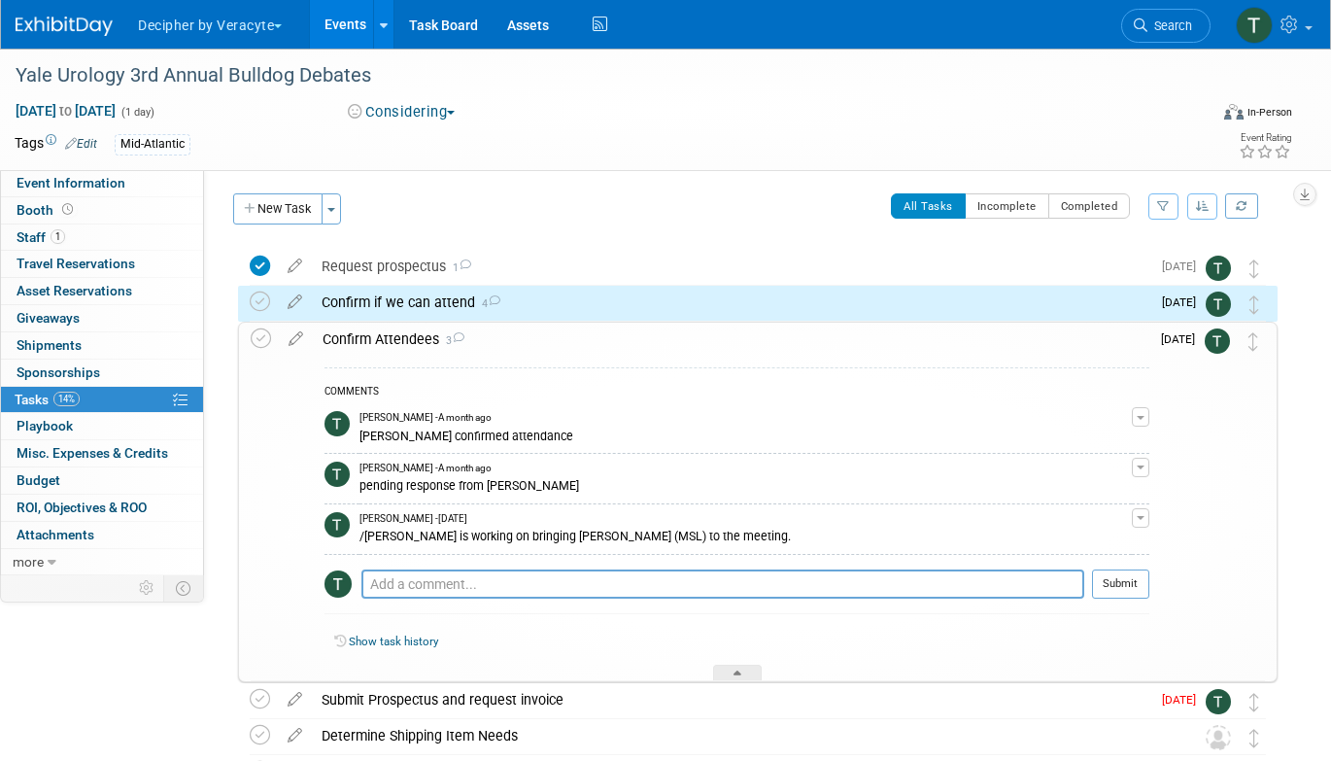
click at [349, 348] on div "Confirm Attendees 3" at bounding box center [731, 339] width 836 height 33
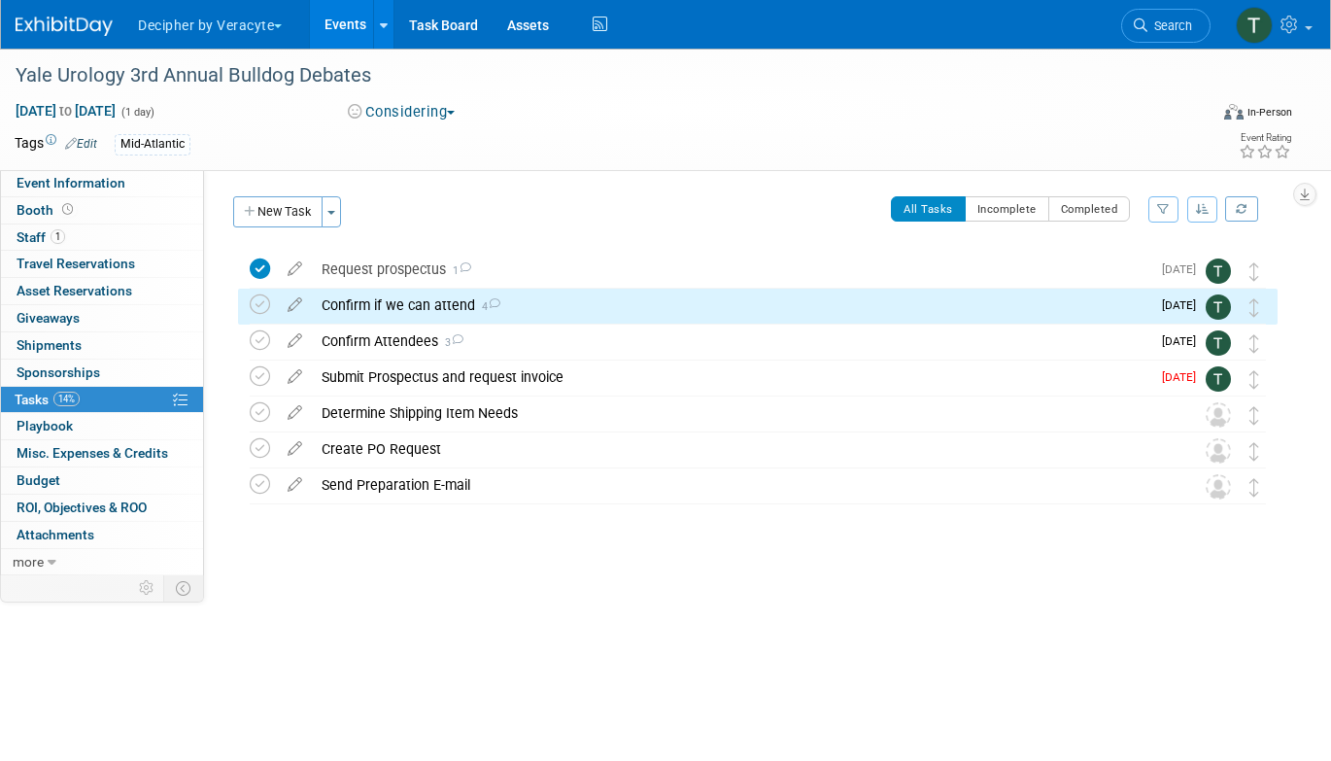
scroll to position [0, 0]
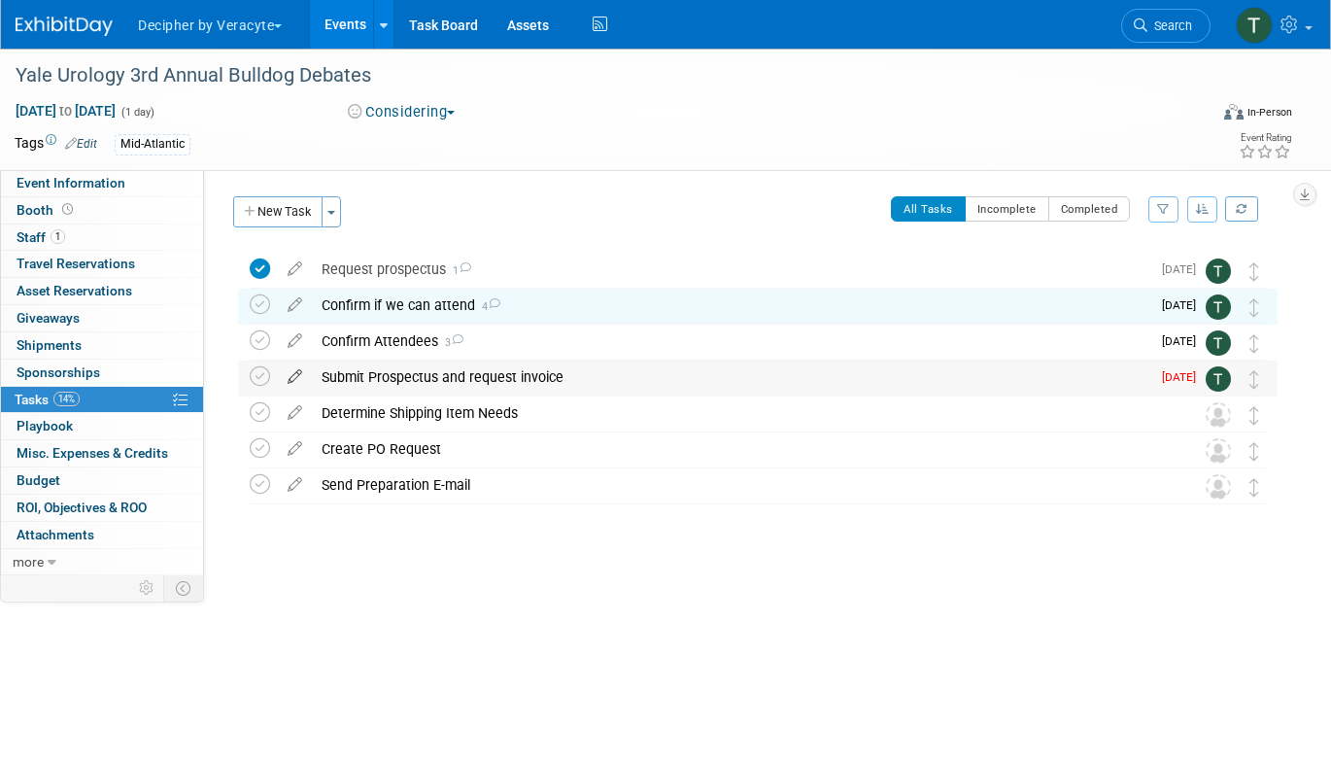
click at [294, 381] on icon at bounding box center [295, 372] width 34 height 24
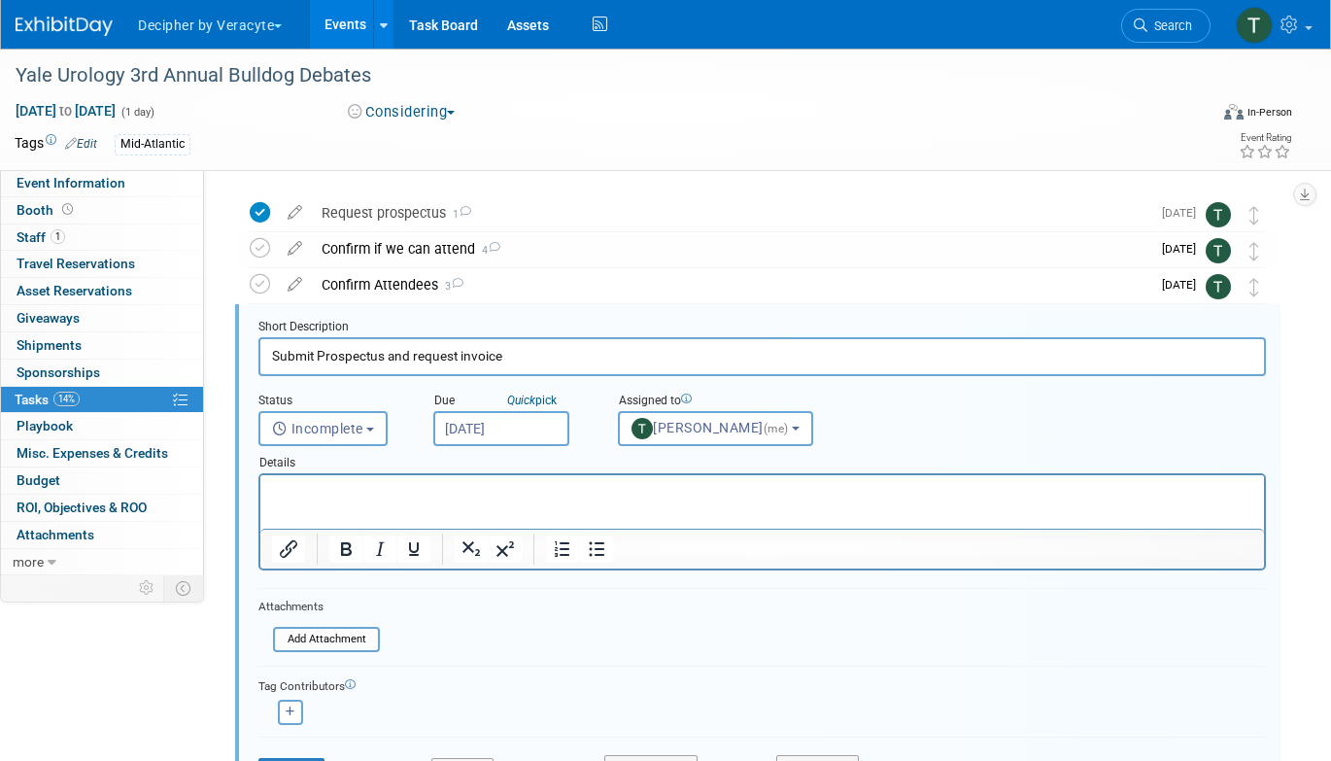
scroll to position [75, 0]
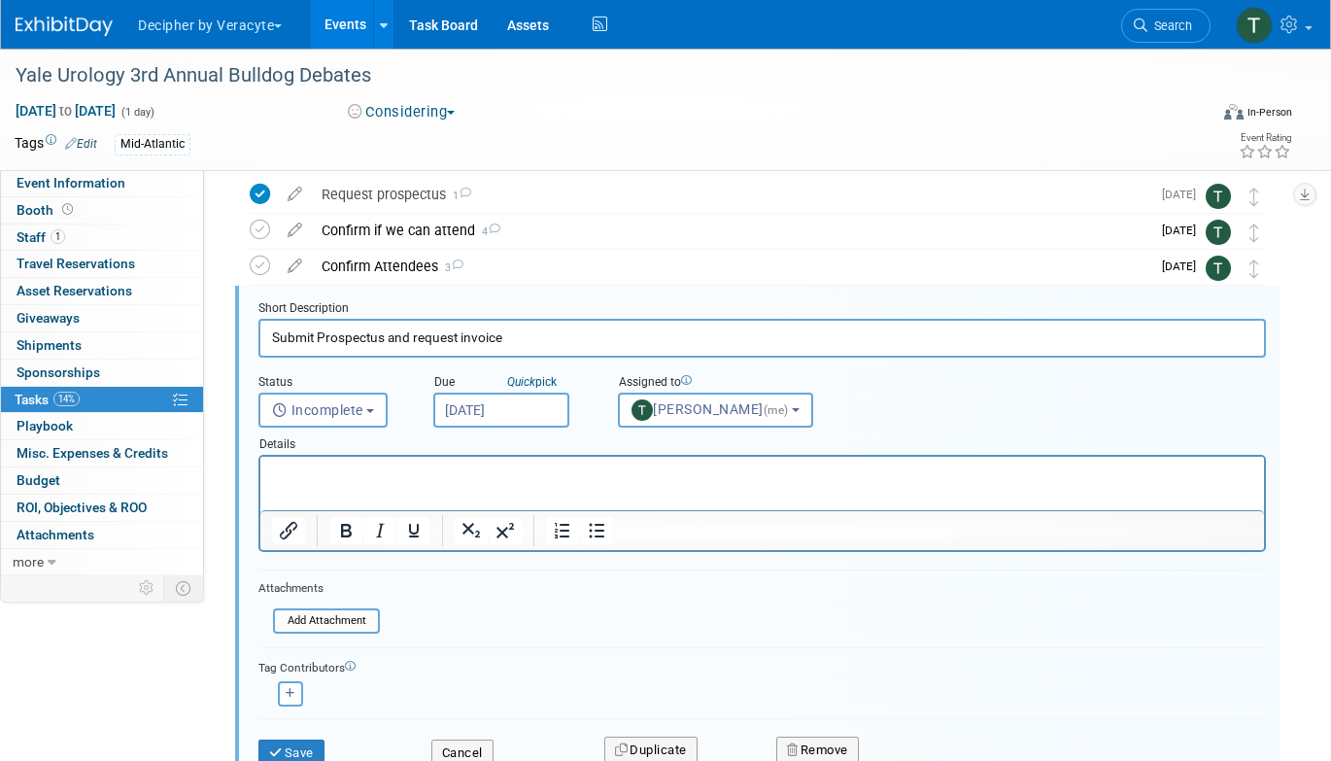
click at [530, 404] on input "[DATE]" at bounding box center [501, 409] width 136 height 35
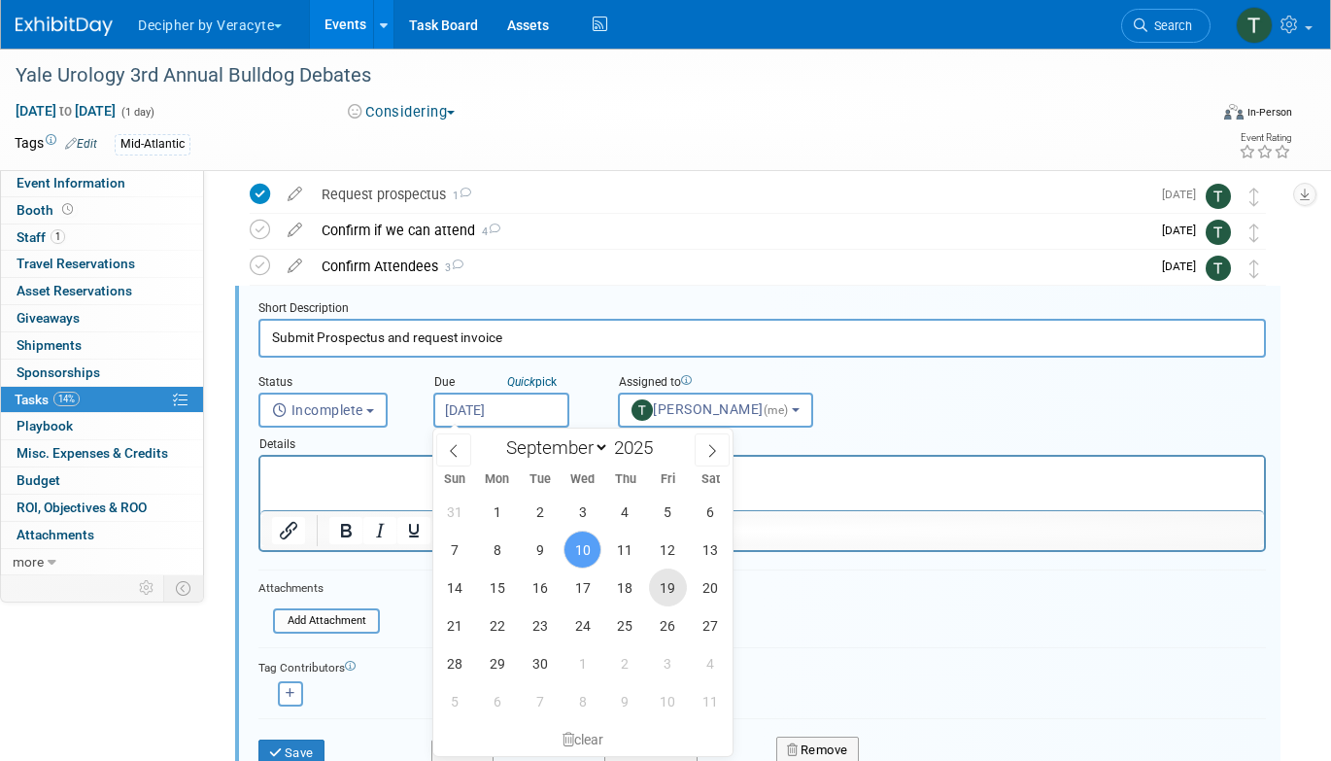
click at [658, 591] on span "19" at bounding box center [668, 587] width 38 height 38
type input "[DATE]"
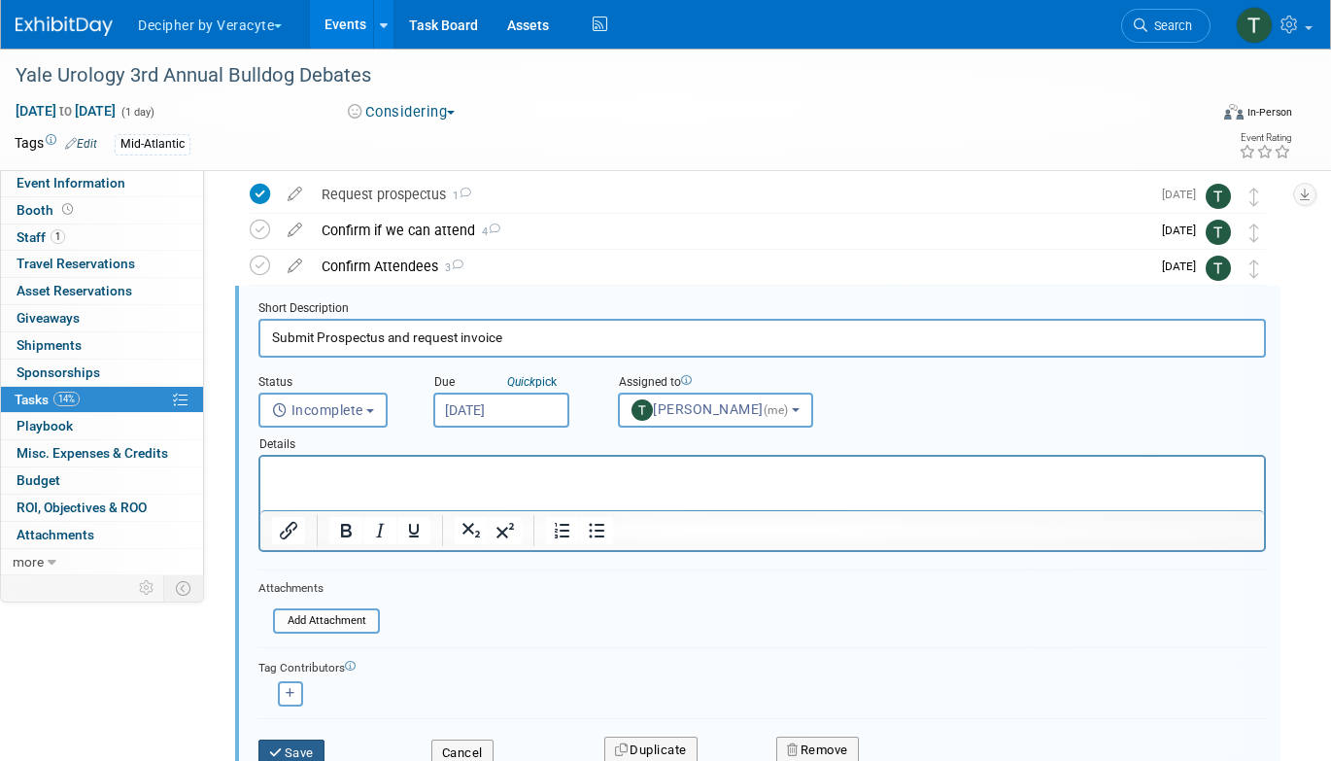
click at [322, 739] on button "Save" at bounding box center [291, 752] width 66 height 27
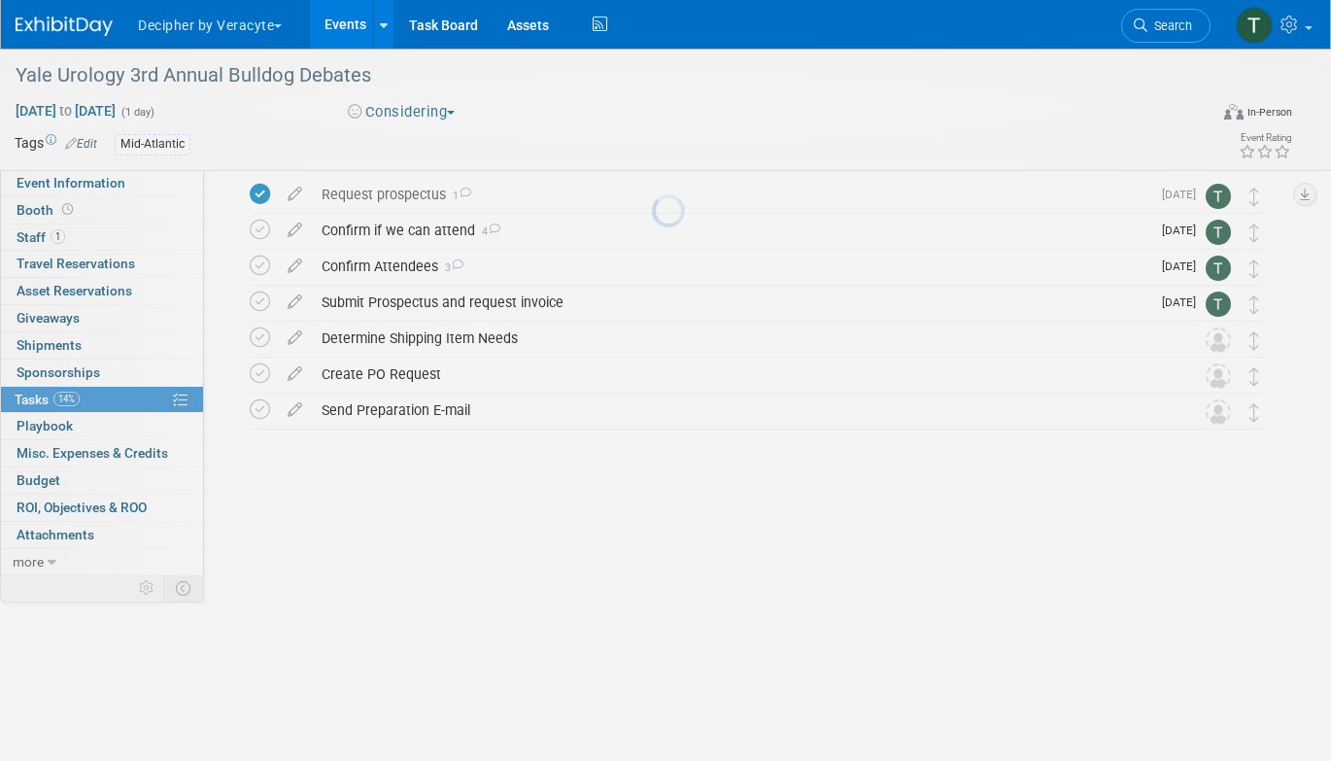
scroll to position [0, 0]
